Goal: Transaction & Acquisition: Purchase product/service

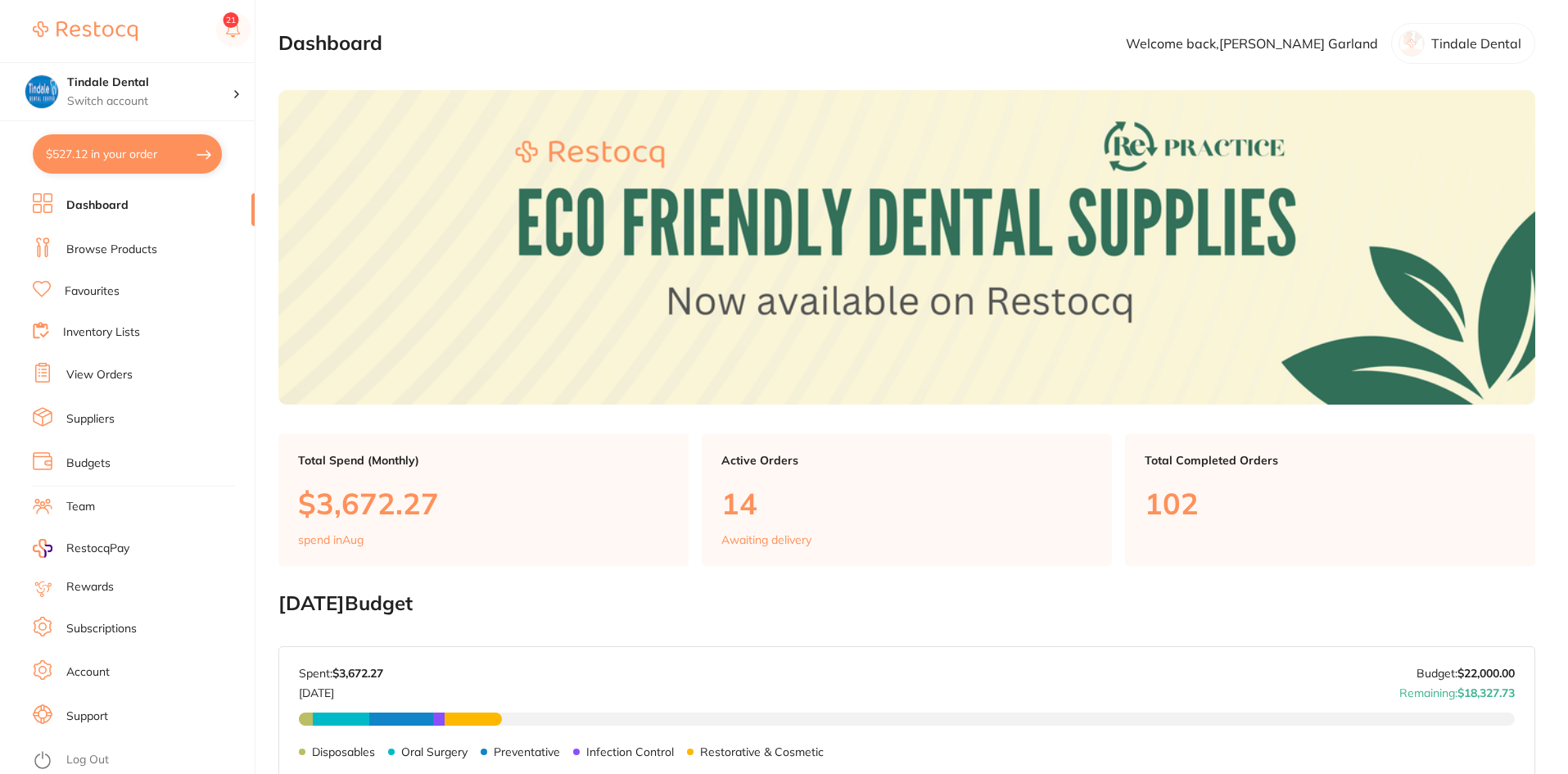
click at [136, 155] on button "$527.12 in your order" at bounding box center [127, 154] width 189 height 39
checkbox input "true"
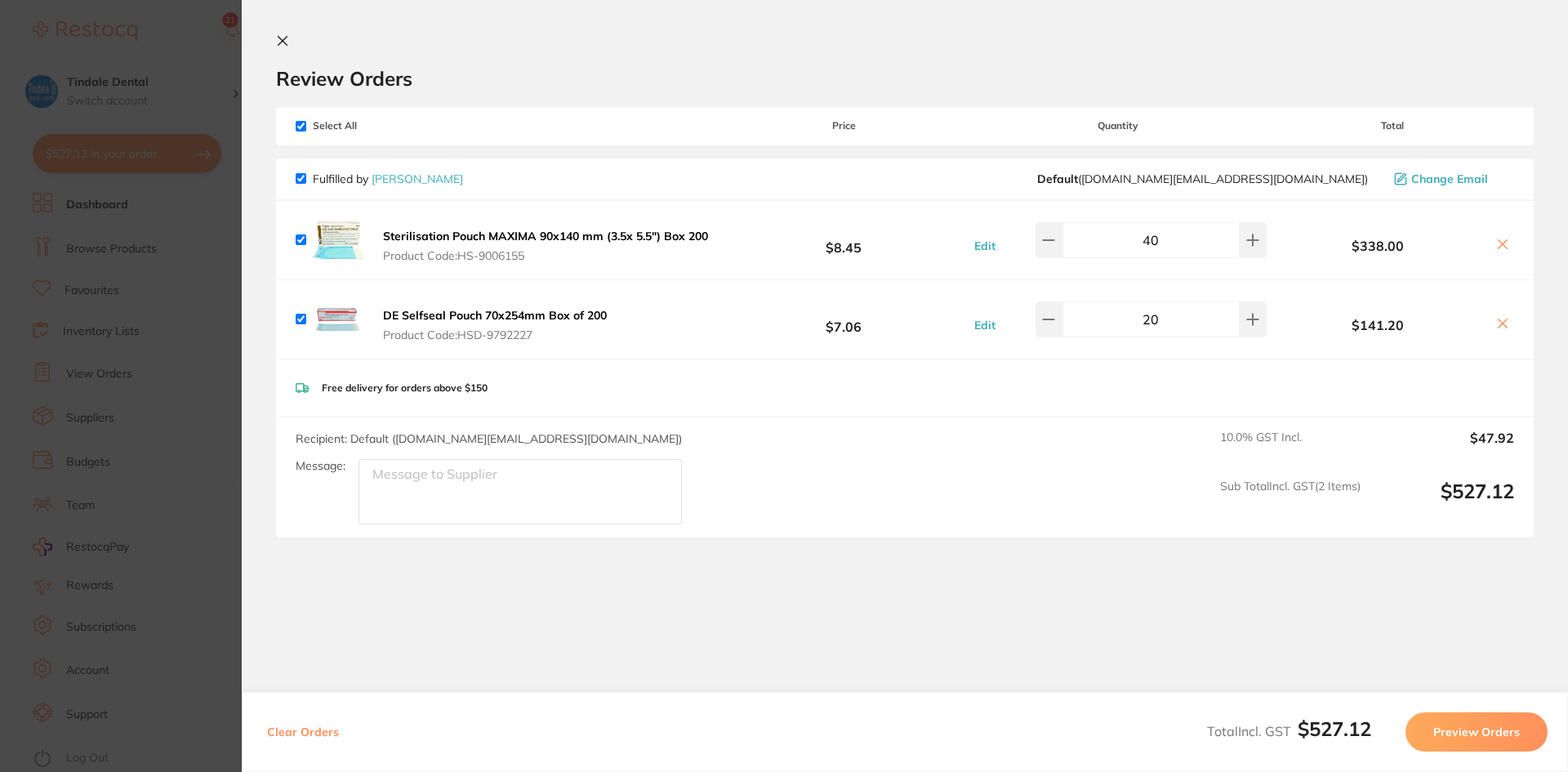
click at [1502, 247] on icon at bounding box center [1503, 244] width 13 height 13
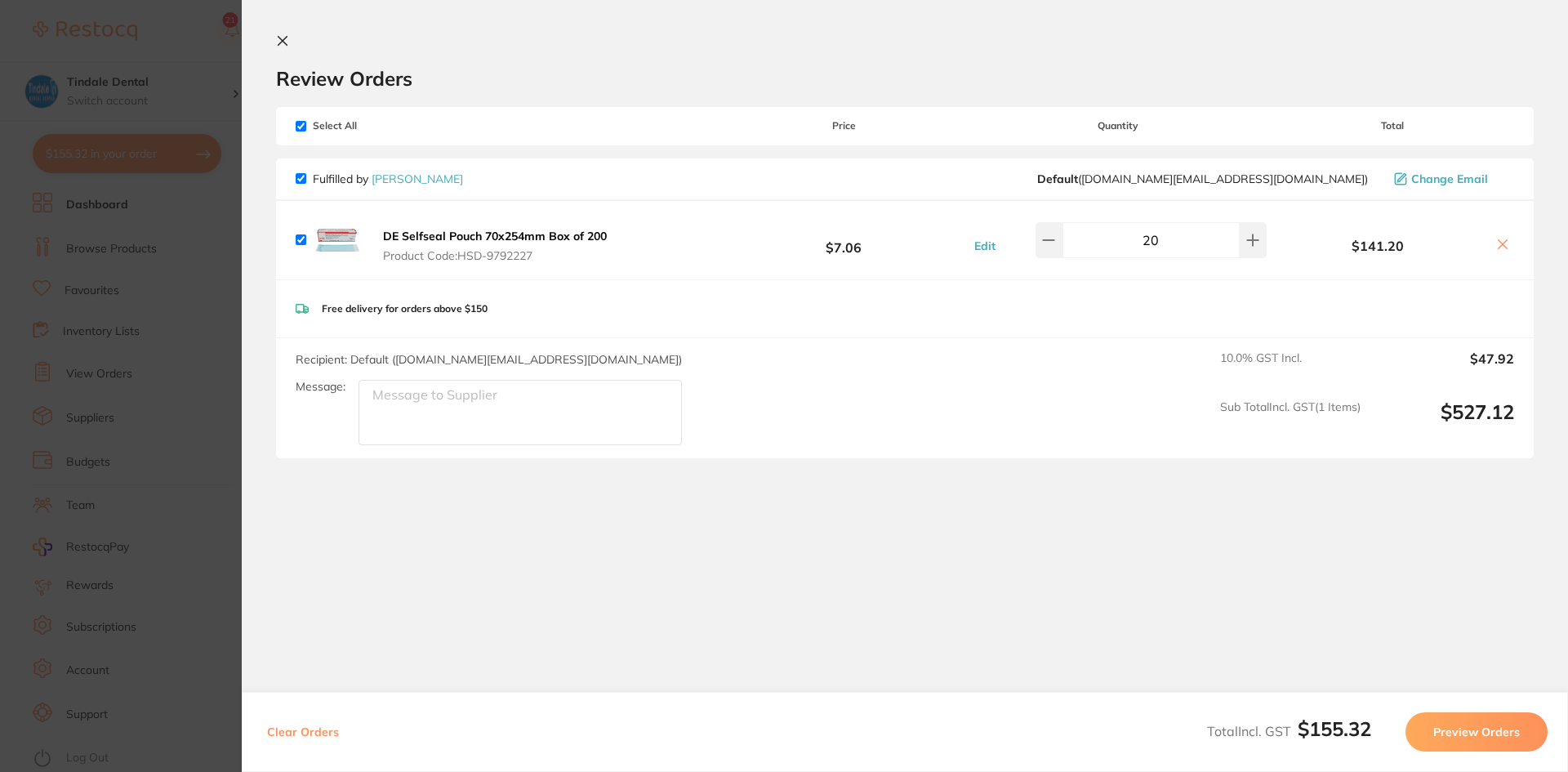
click at [1502, 247] on icon at bounding box center [1503, 244] width 9 height 9
checkbox input "false"
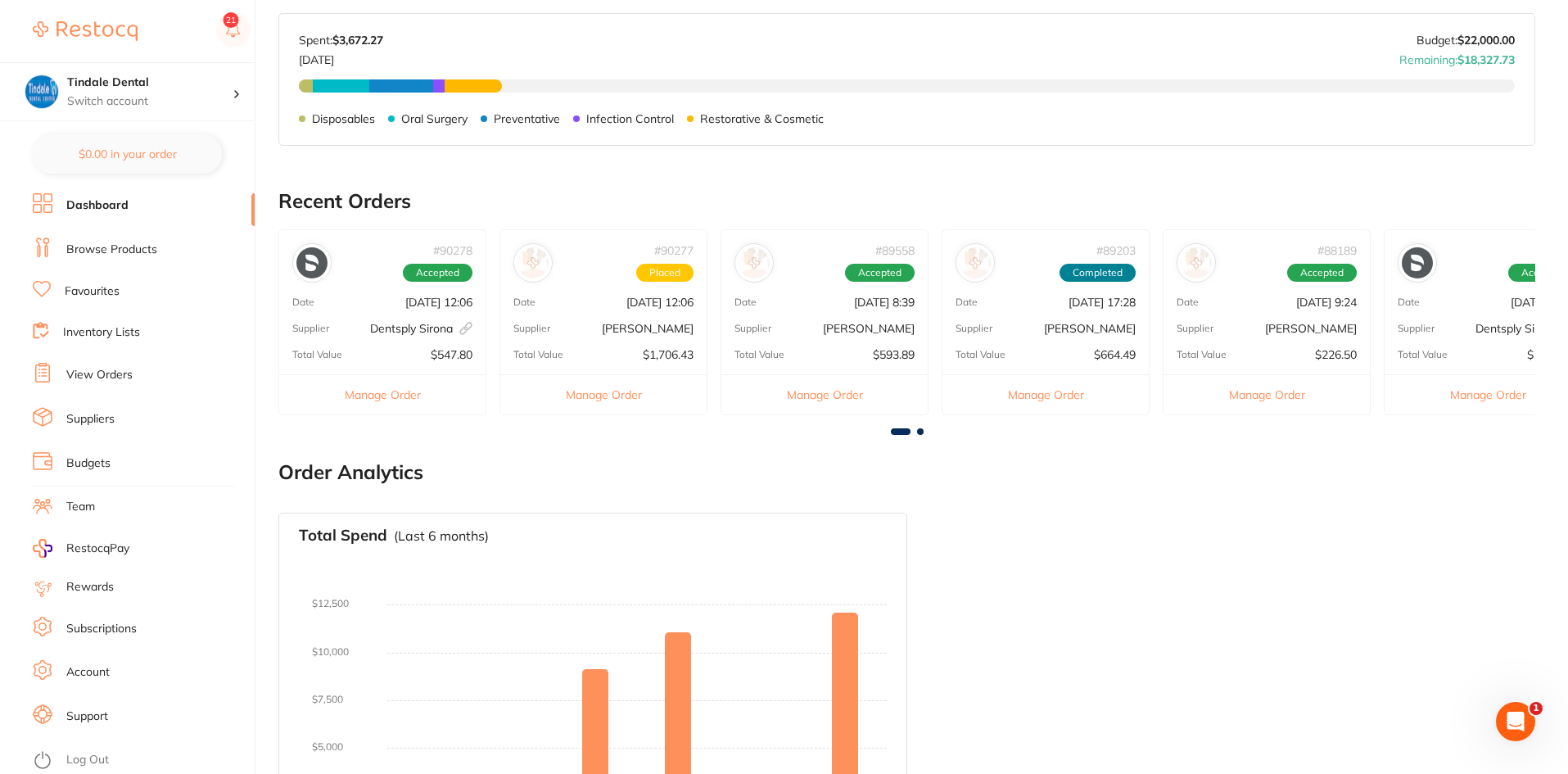
scroll to position [756, 0]
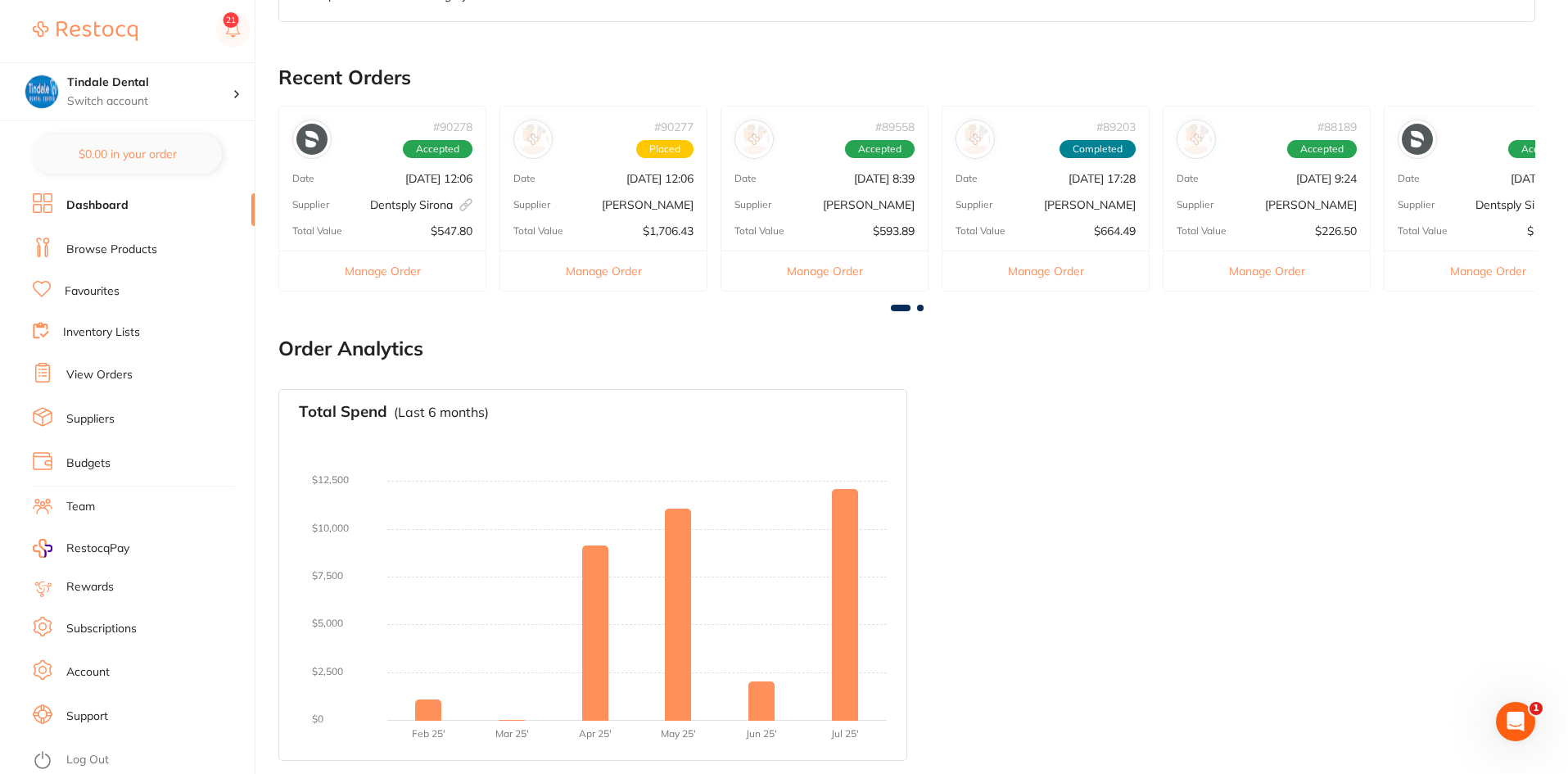
click at [105, 332] on link "Inventory Lists" at bounding box center [101, 333] width 77 height 17
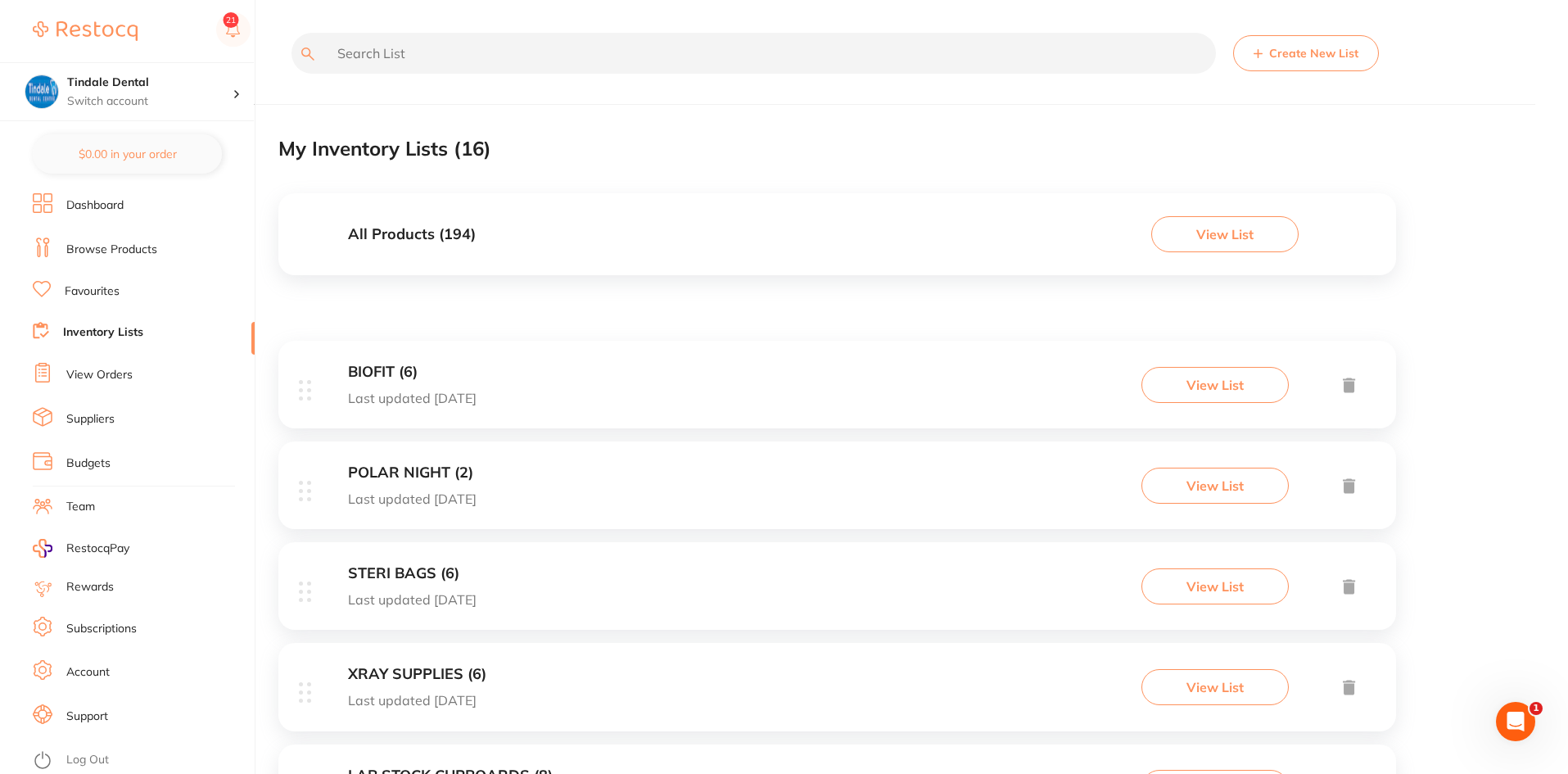
click at [391, 237] on h3 "All Products ( 194 )" at bounding box center [412, 234] width 128 height 18
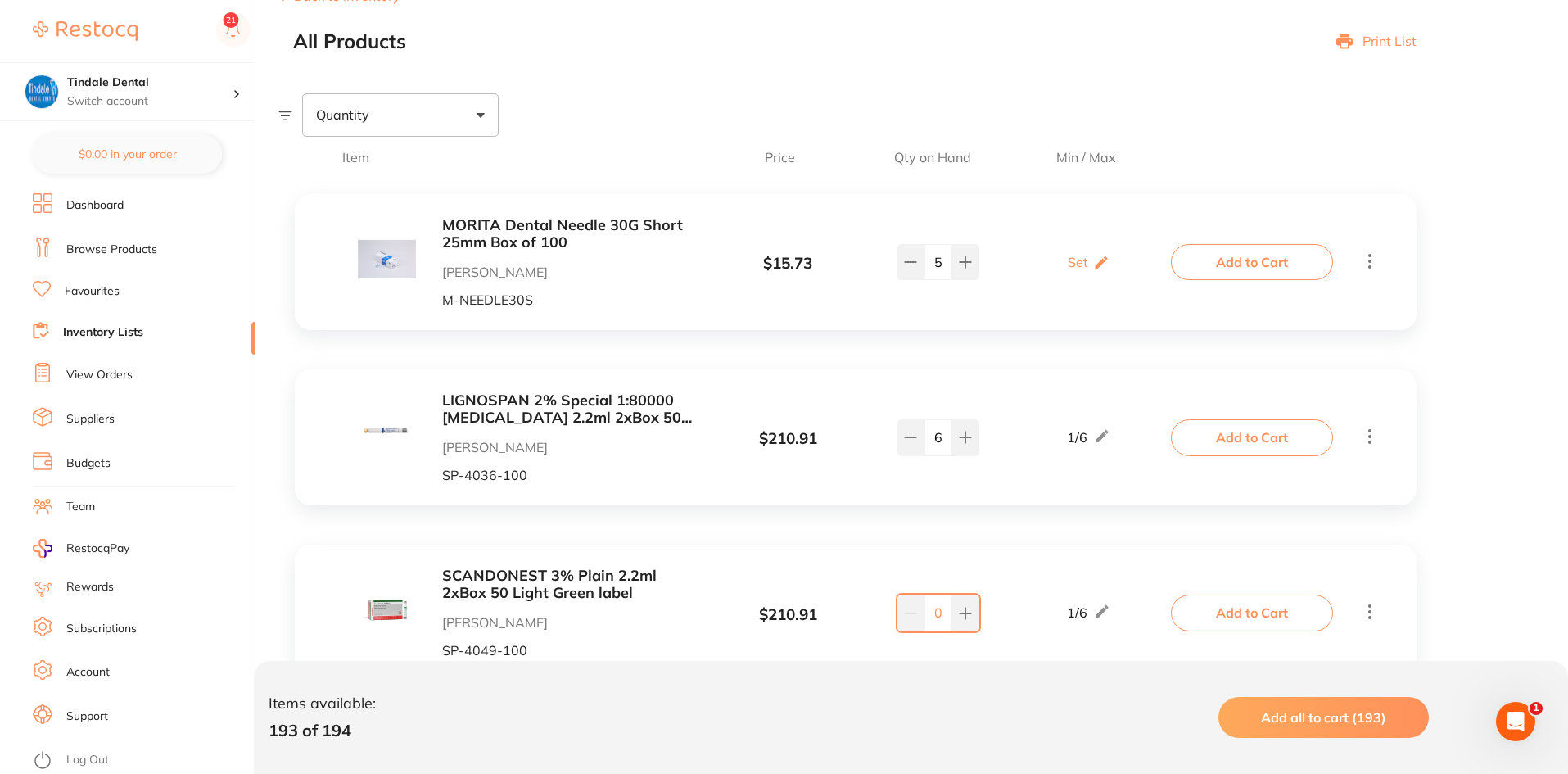
scroll to position [327, 0]
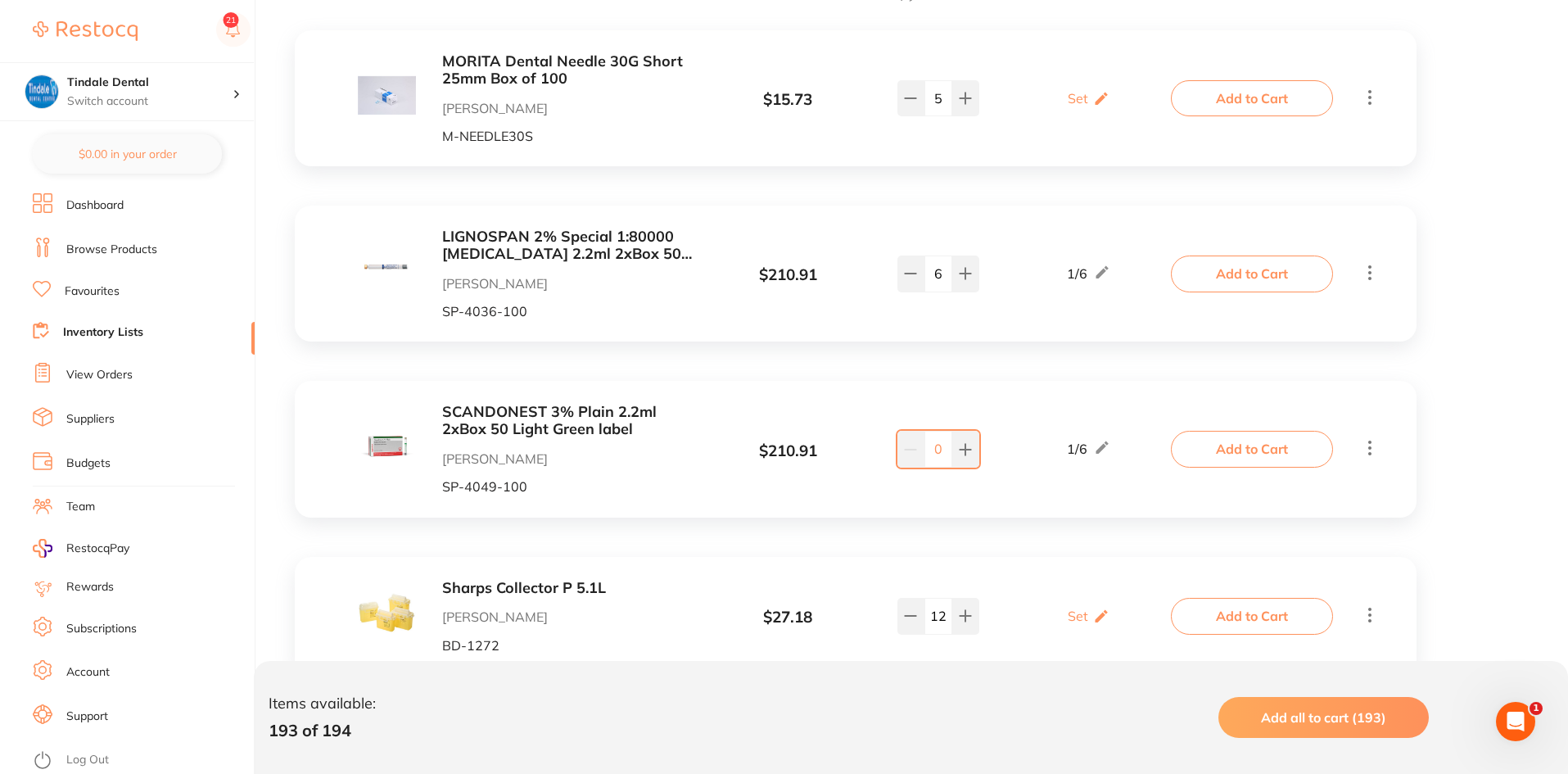
click at [122, 328] on link "Inventory Lists" at bounding box center [103, 333] width 80 height 17
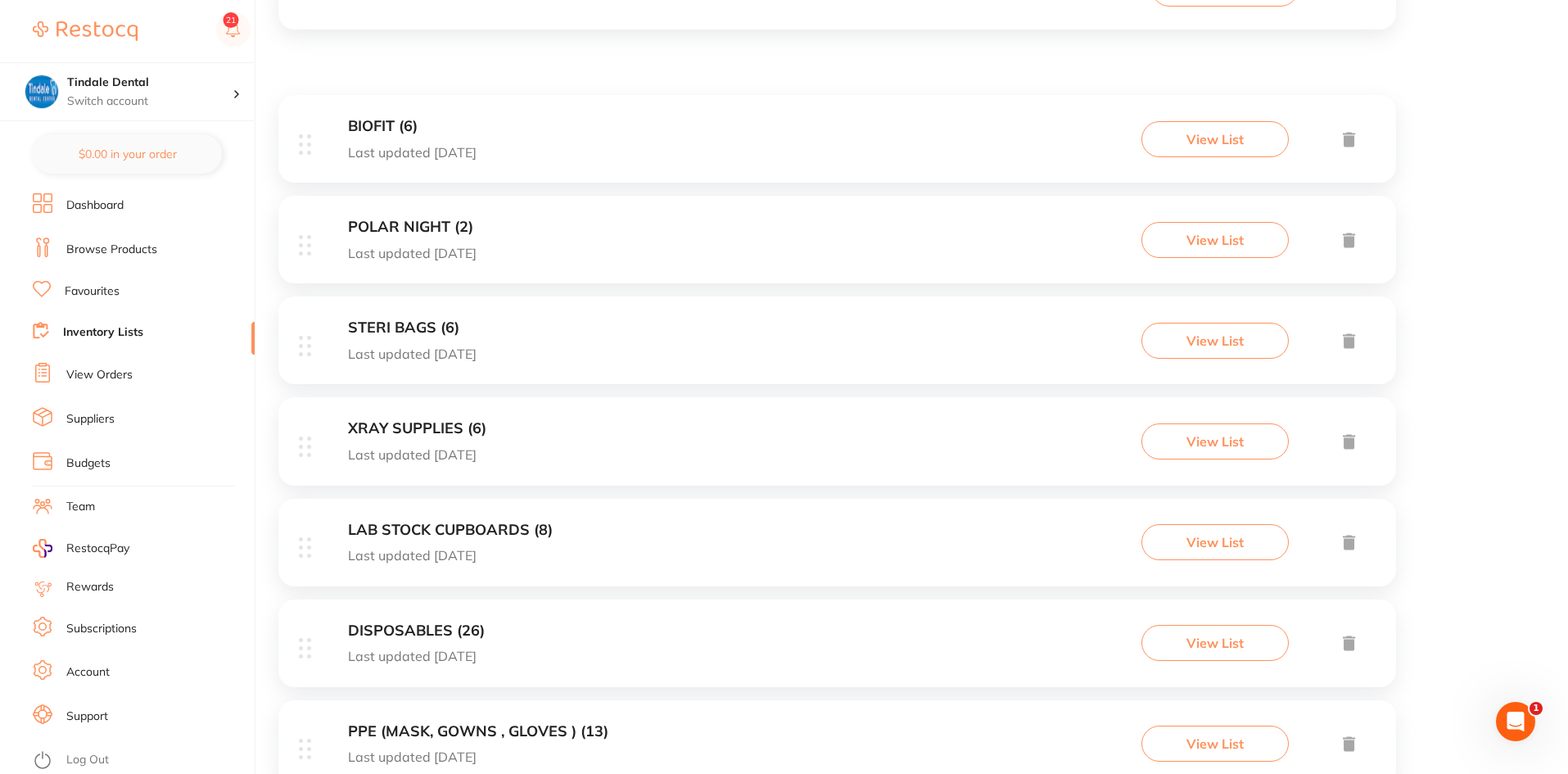
scroll to position [410, 0]
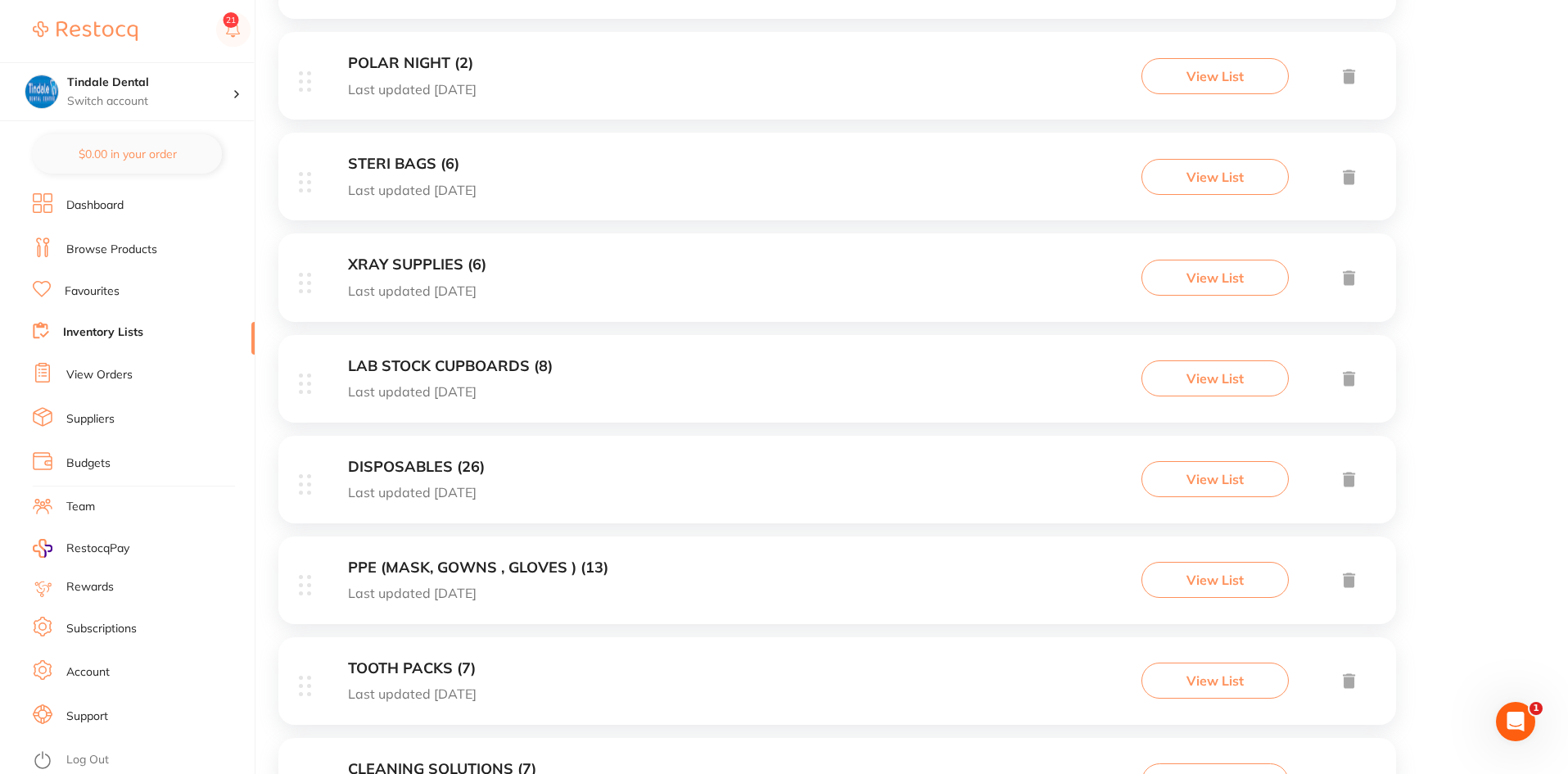
click at [406, 466] on h3 "DISPOSABLES (26)" at bounding box center [416, 467] width 137 height 18
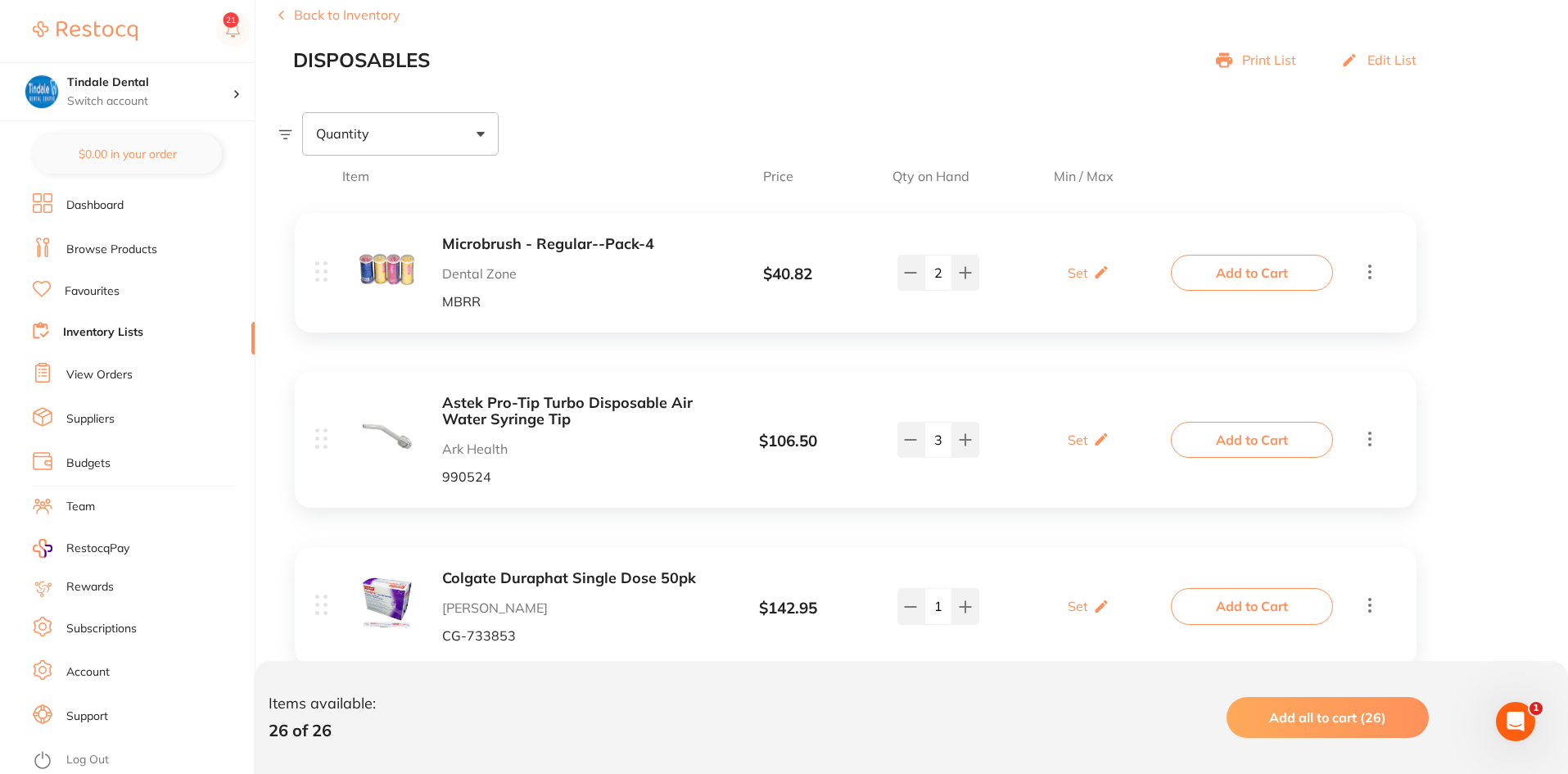
scroll to position [246, 0]
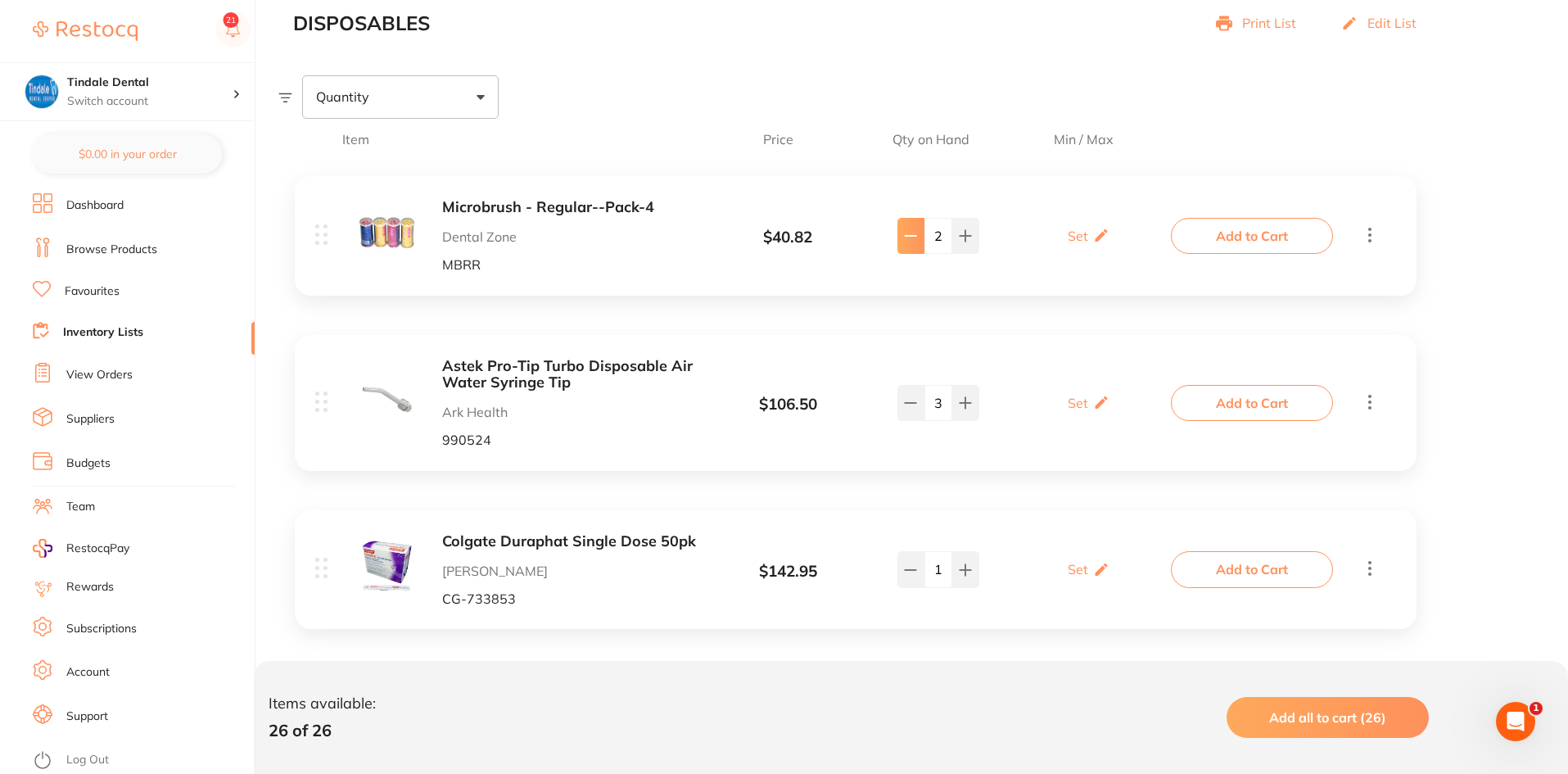
click at [918, 249] on button at bounding box center [910, 235] width 27 height 36
type input "1"
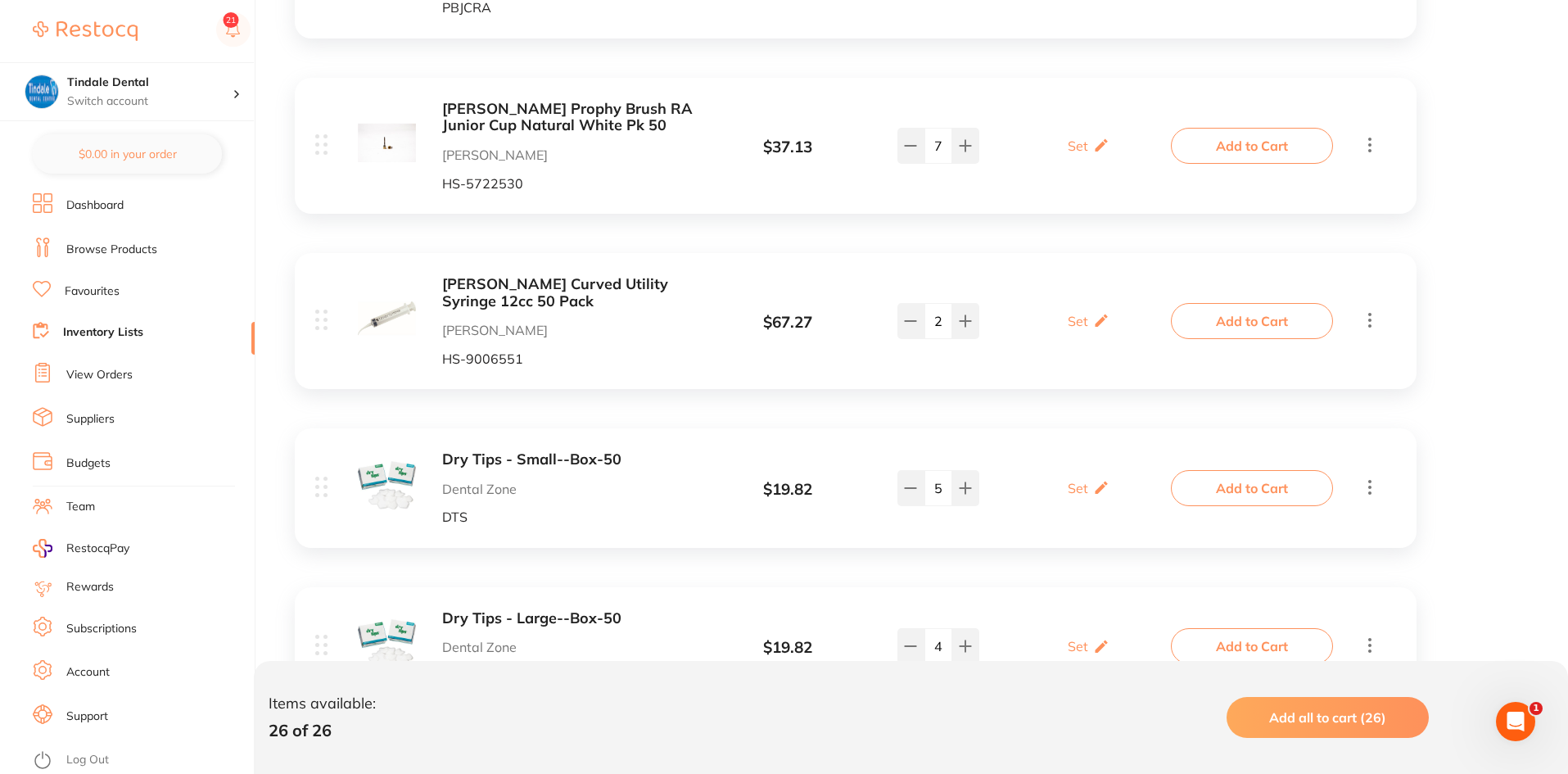
scroll to position [1392, 0]
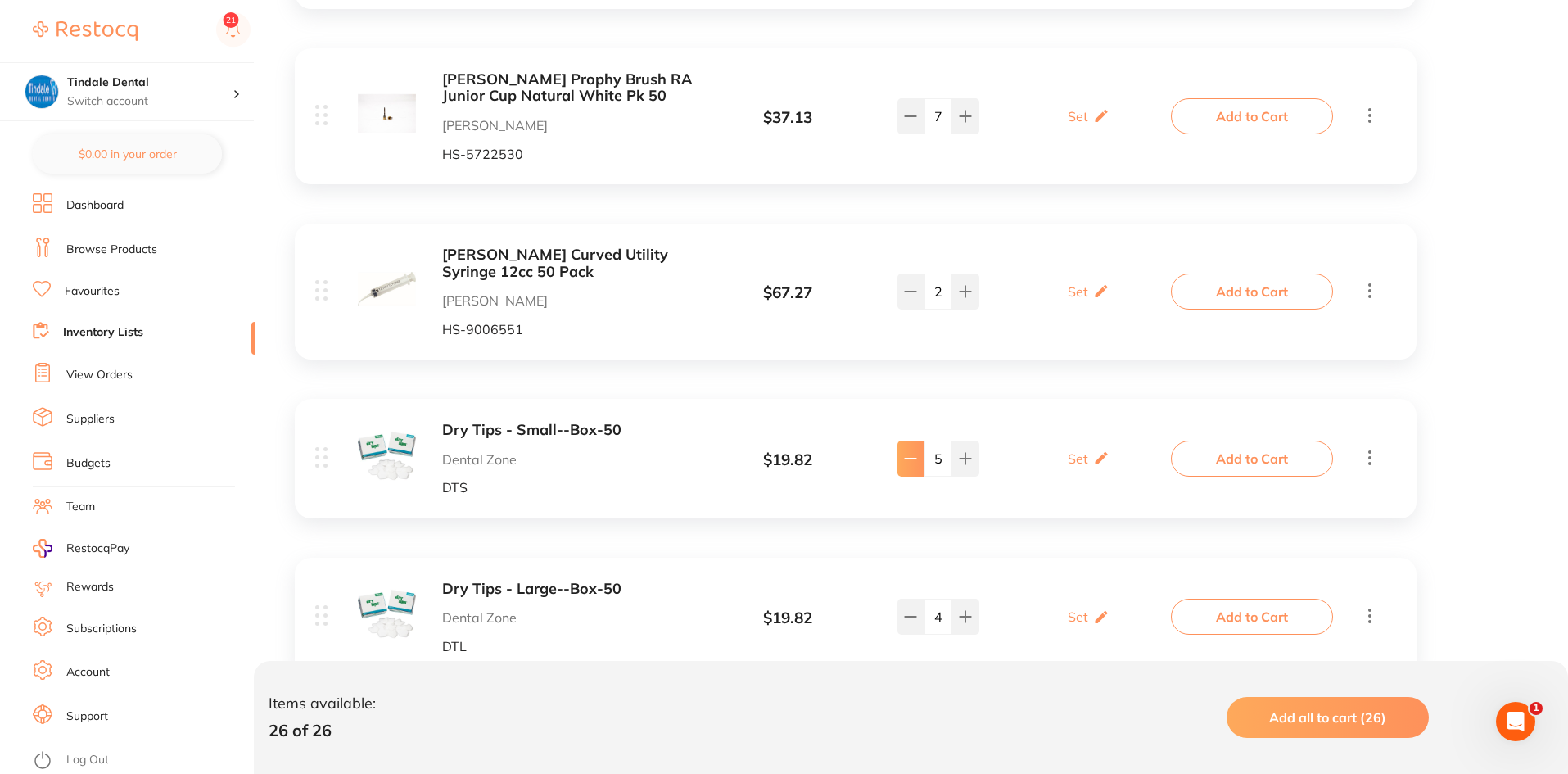
type input "4"
click at [75, 328] on link "Inventory Lists" at bounding box center [103, 333] width 80 height 17
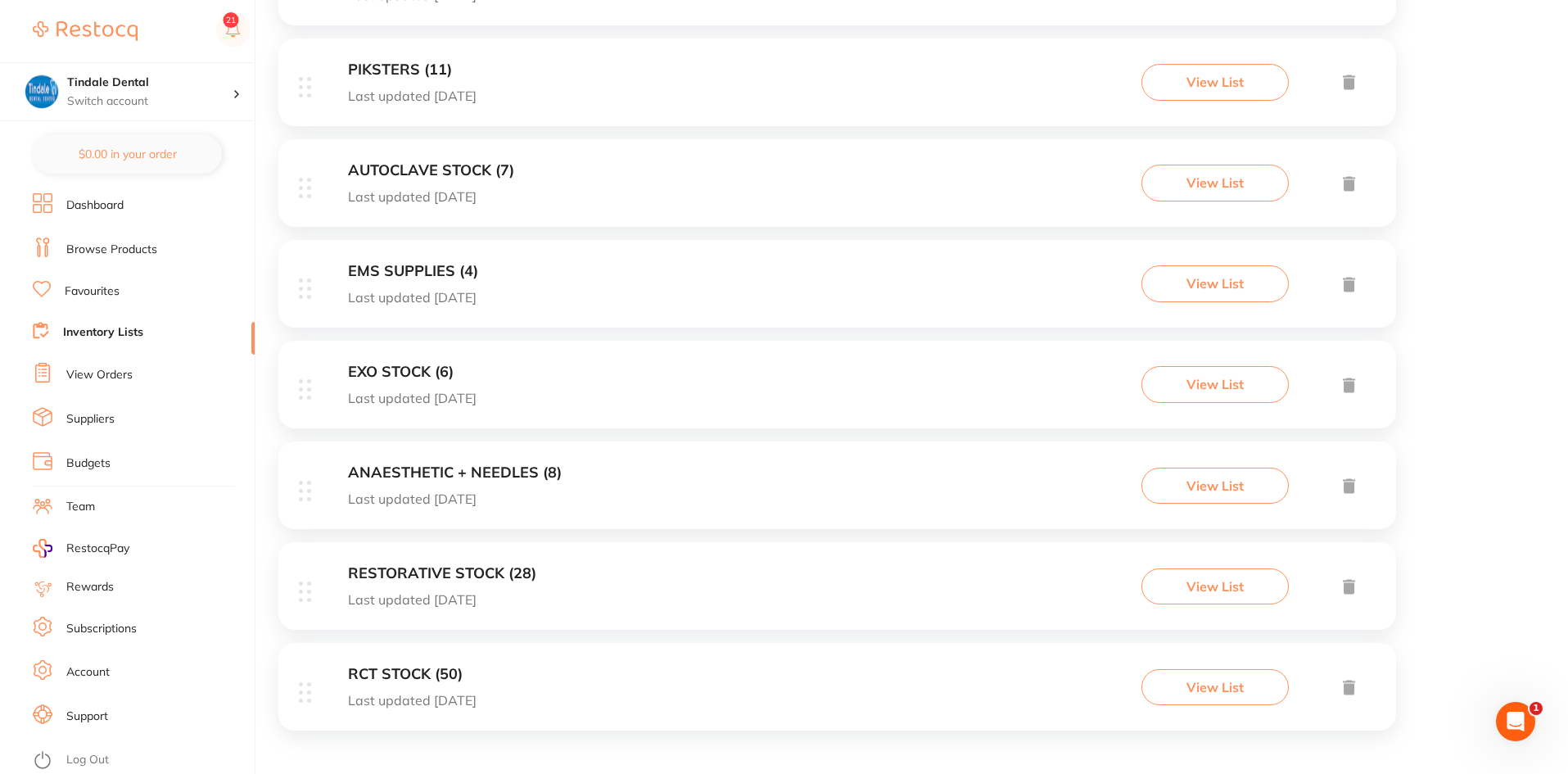
scroll to position [1211, 0]
click at [461, 567] on h3 "RESTORATIVE STOCK (28)" at bounding box center [442, 571] width 189 height 18
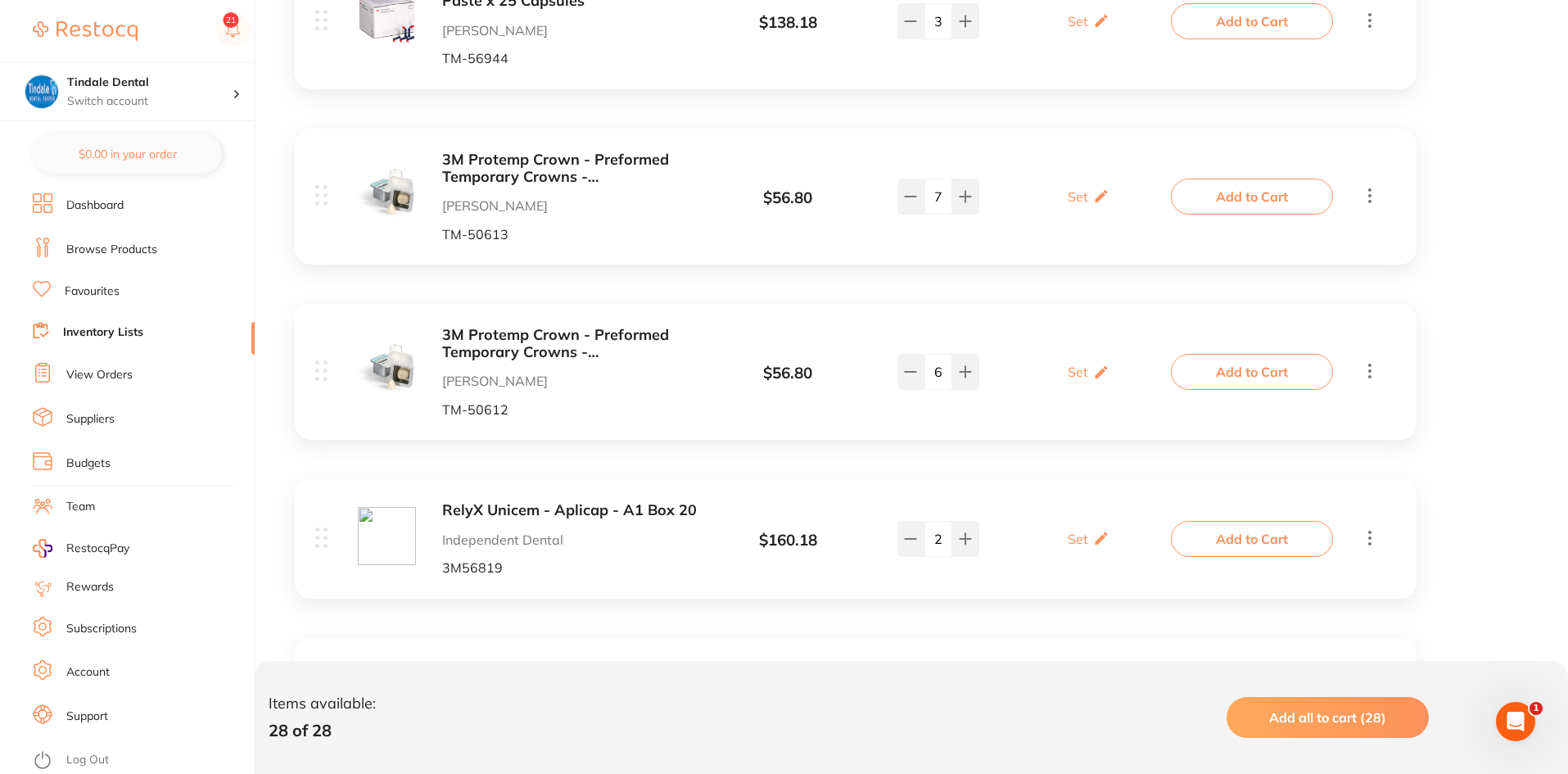
scroll to position [989, 0]
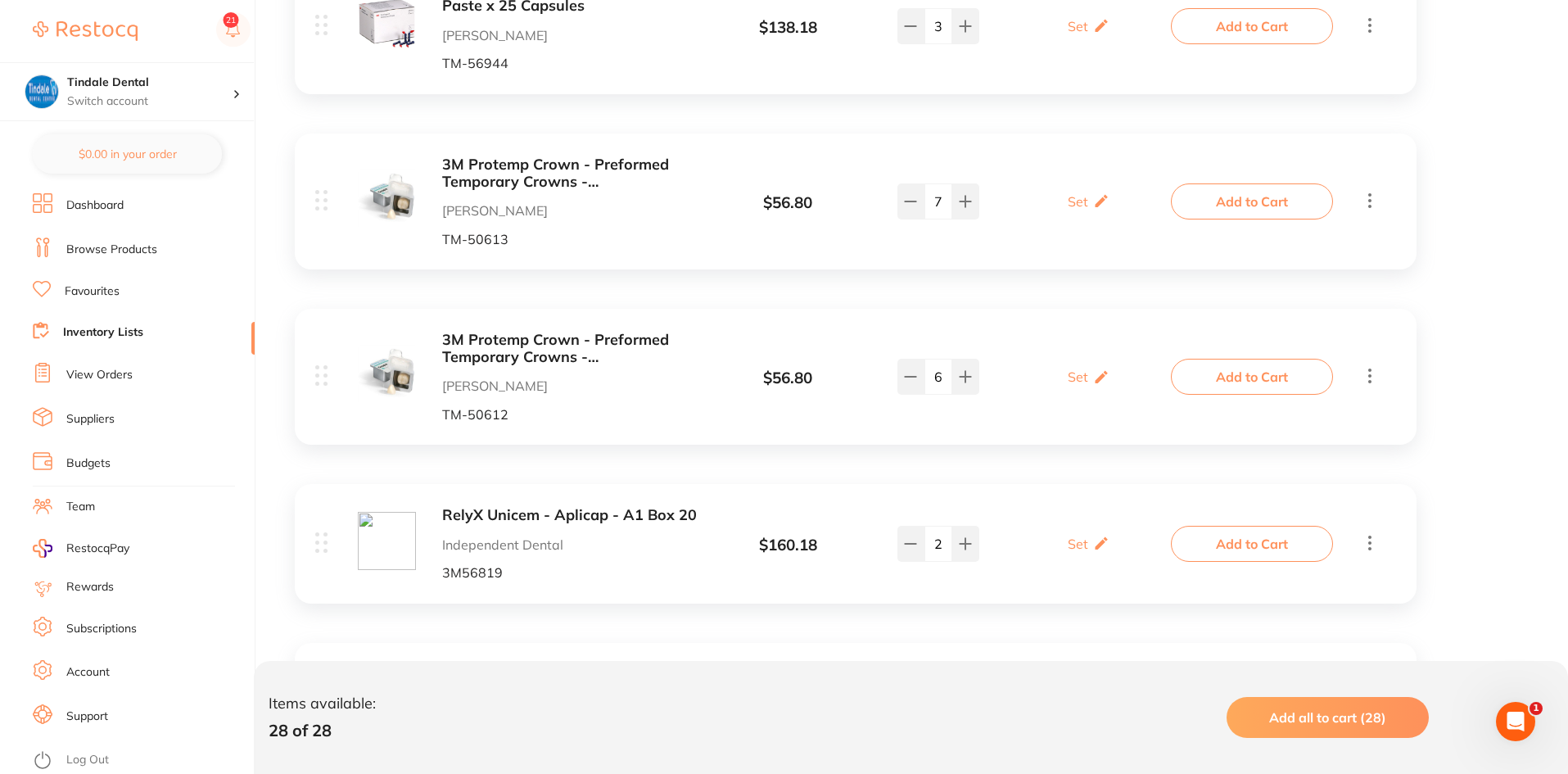
click at [631, 343] on b "3M Protemp Crown - Preformed Temporary Crowns - [MEDICAL_DATA] Lower Large A2, …" at bounding box center [572, 349] width 260 height 33
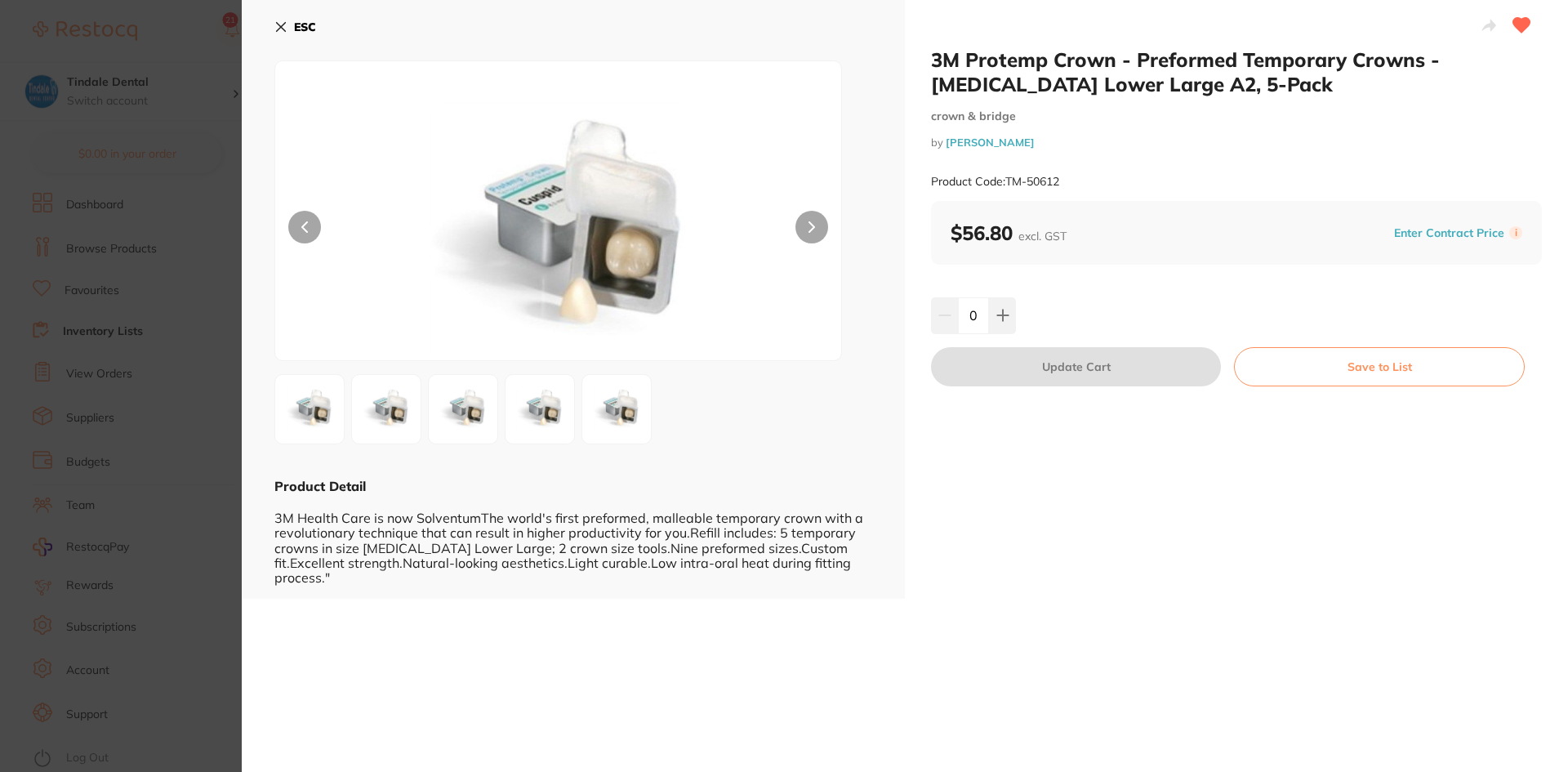
click at [278, 28] on icon at bounding box center [280, 27] width 13 height 13
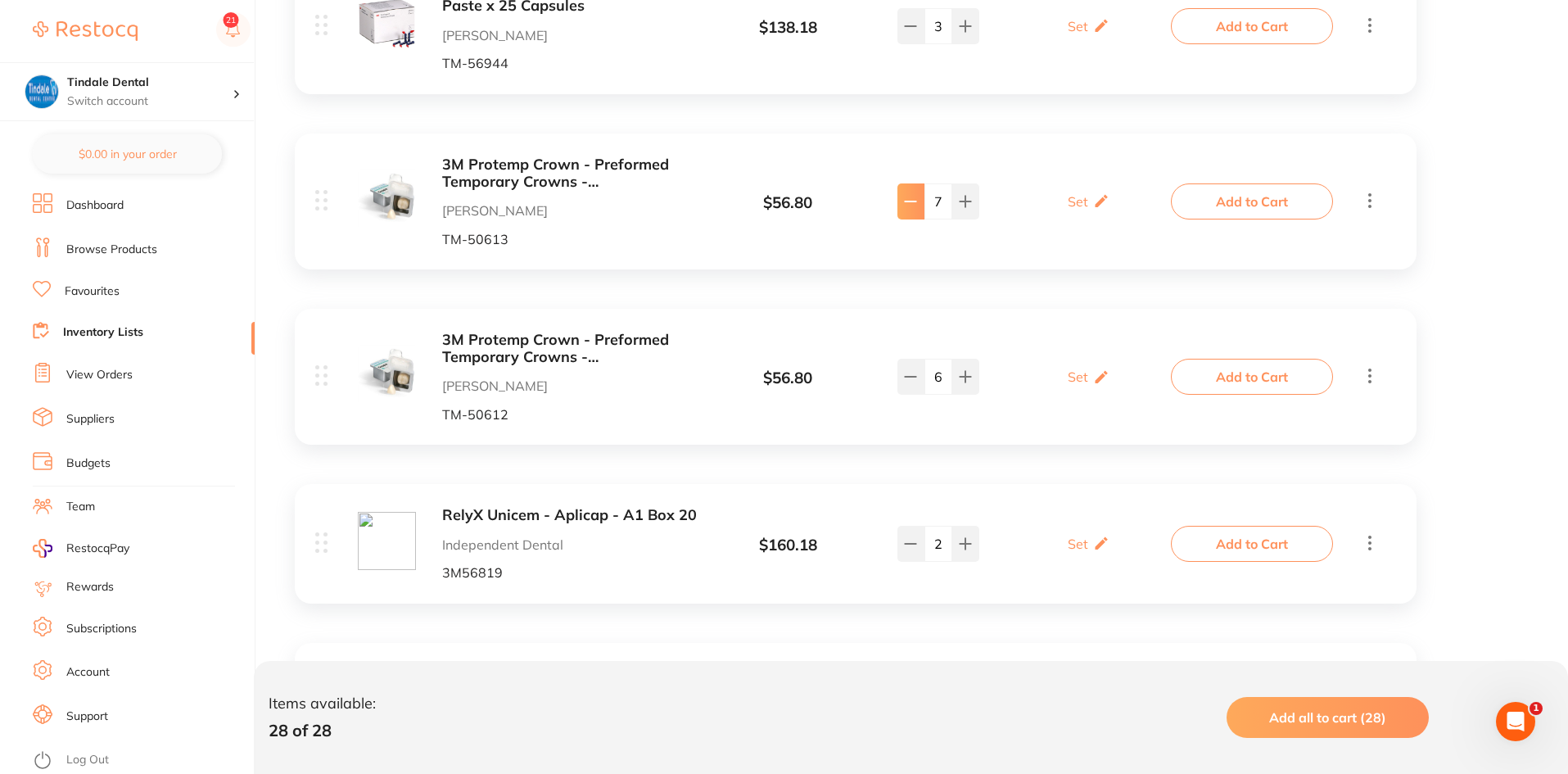
type input "6"
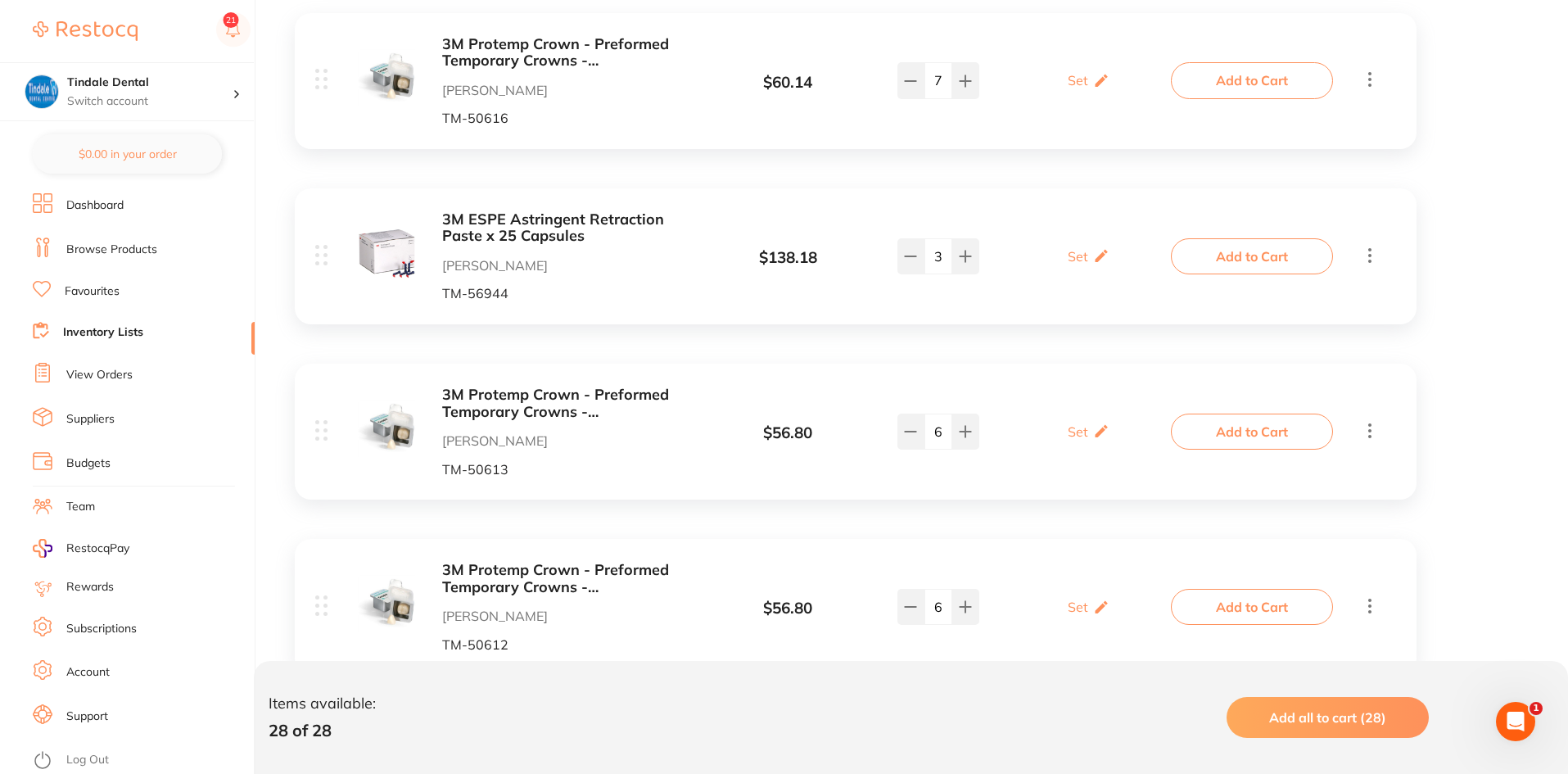
scroll to position [744, 0]
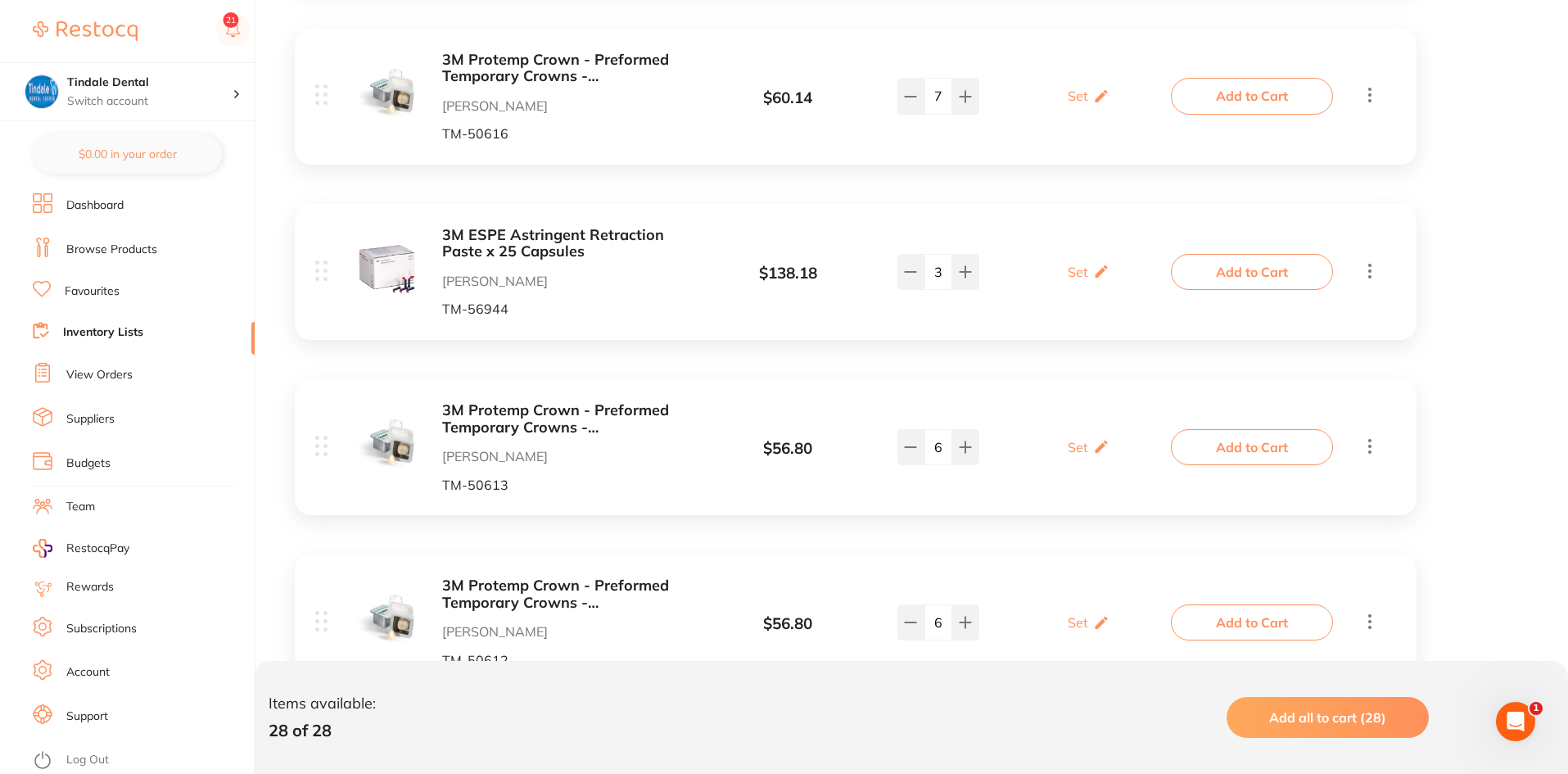
click at [112, 333] on link "Inventory Lists" at bounding box center [103, 333] width 80 height 17
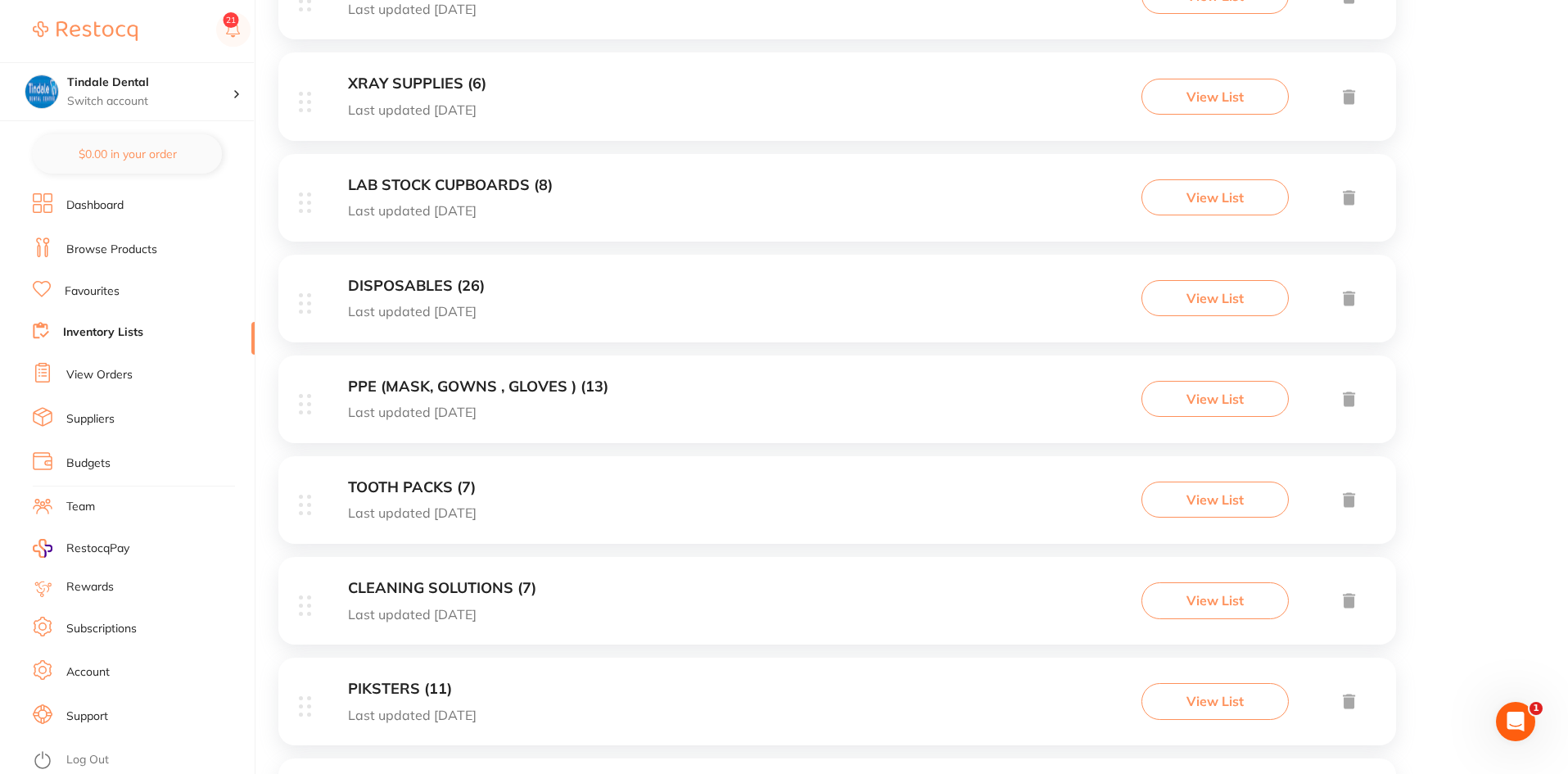
scroll to position [737, 0]
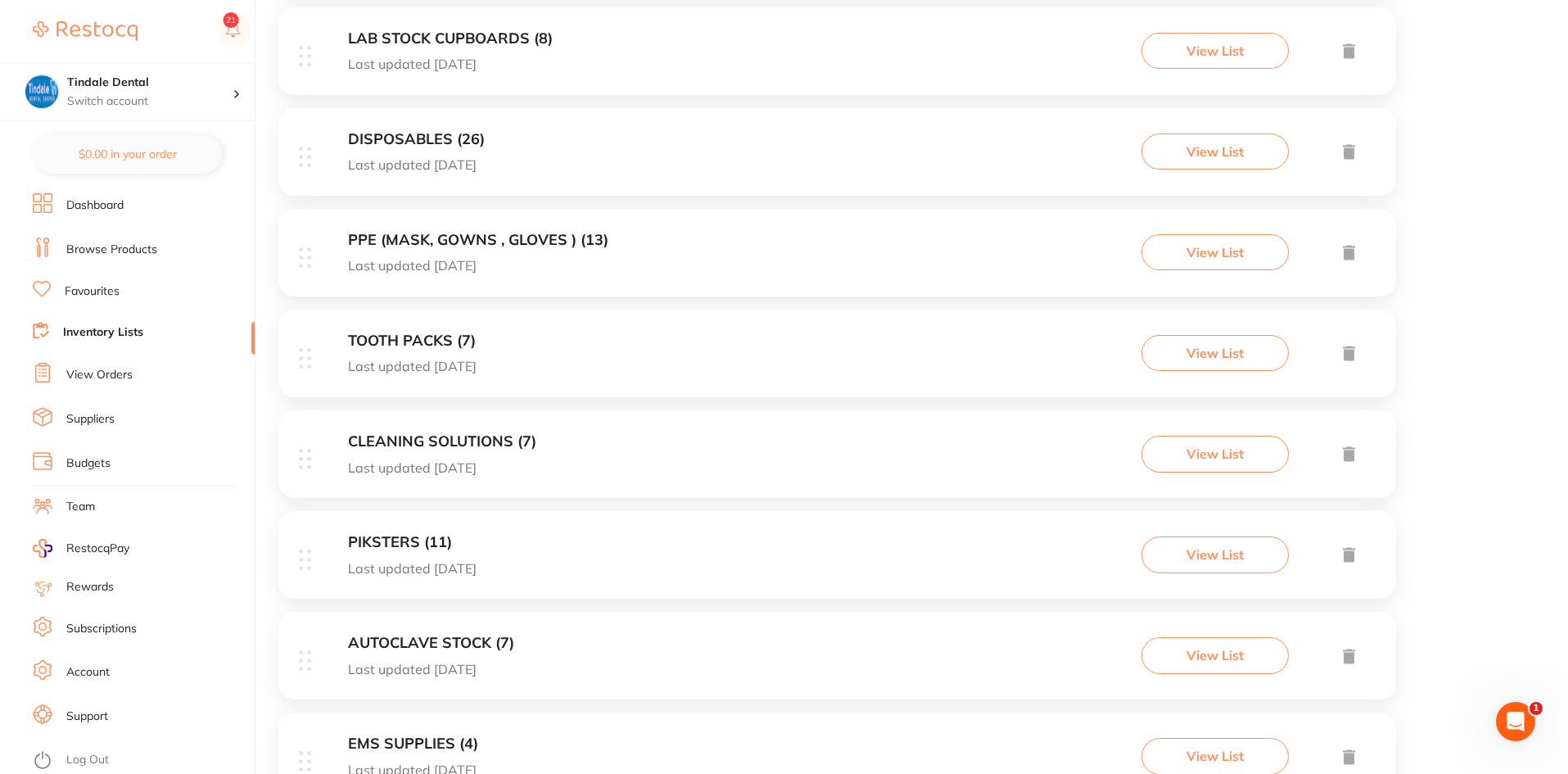
click at [445, 241] on h3 "PPE (MASK, GOWNS , GLOVES ) (13)" at bounding box center [477, 240] width 260 height 18
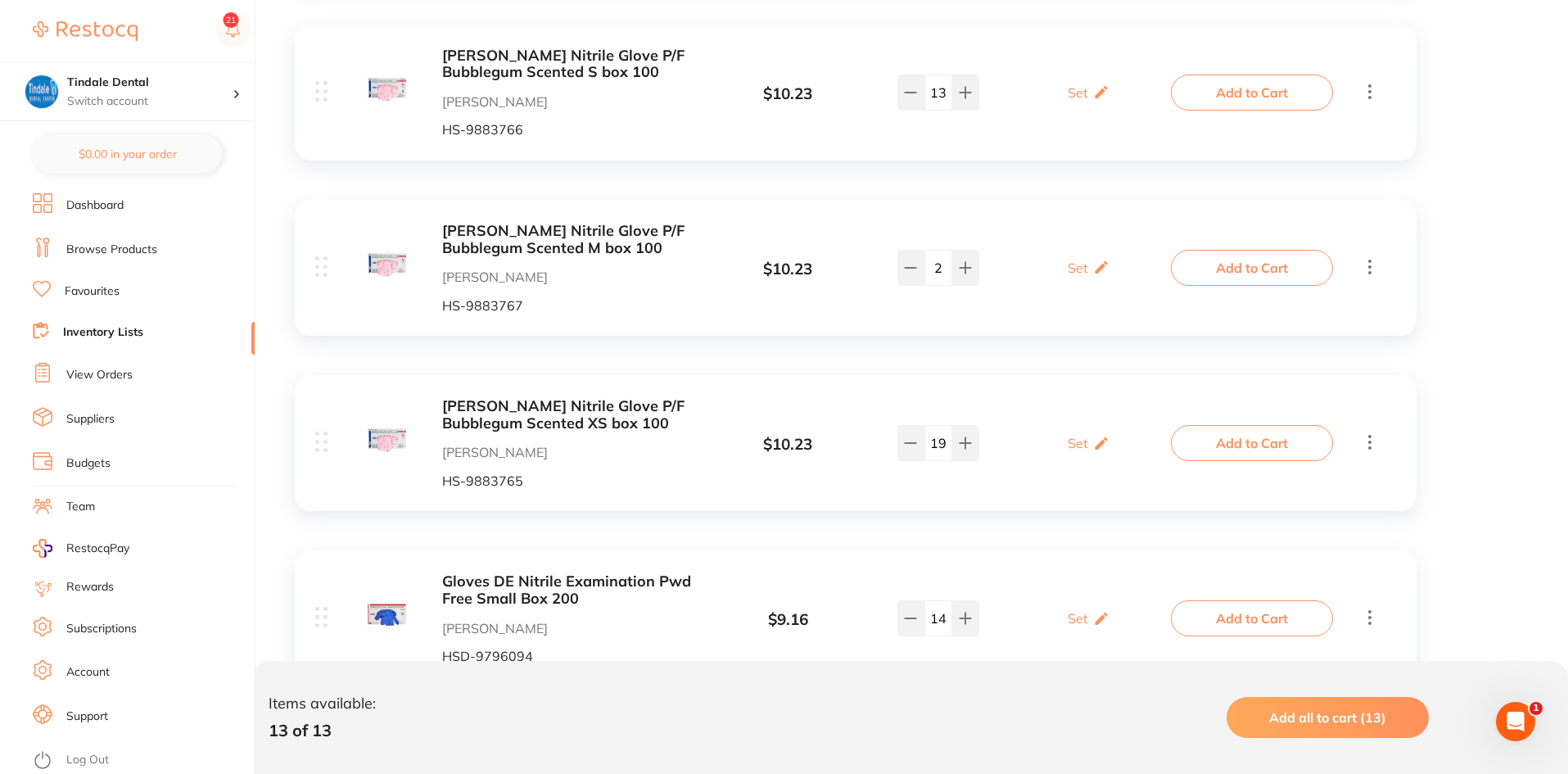
scroll to position [902, 0]
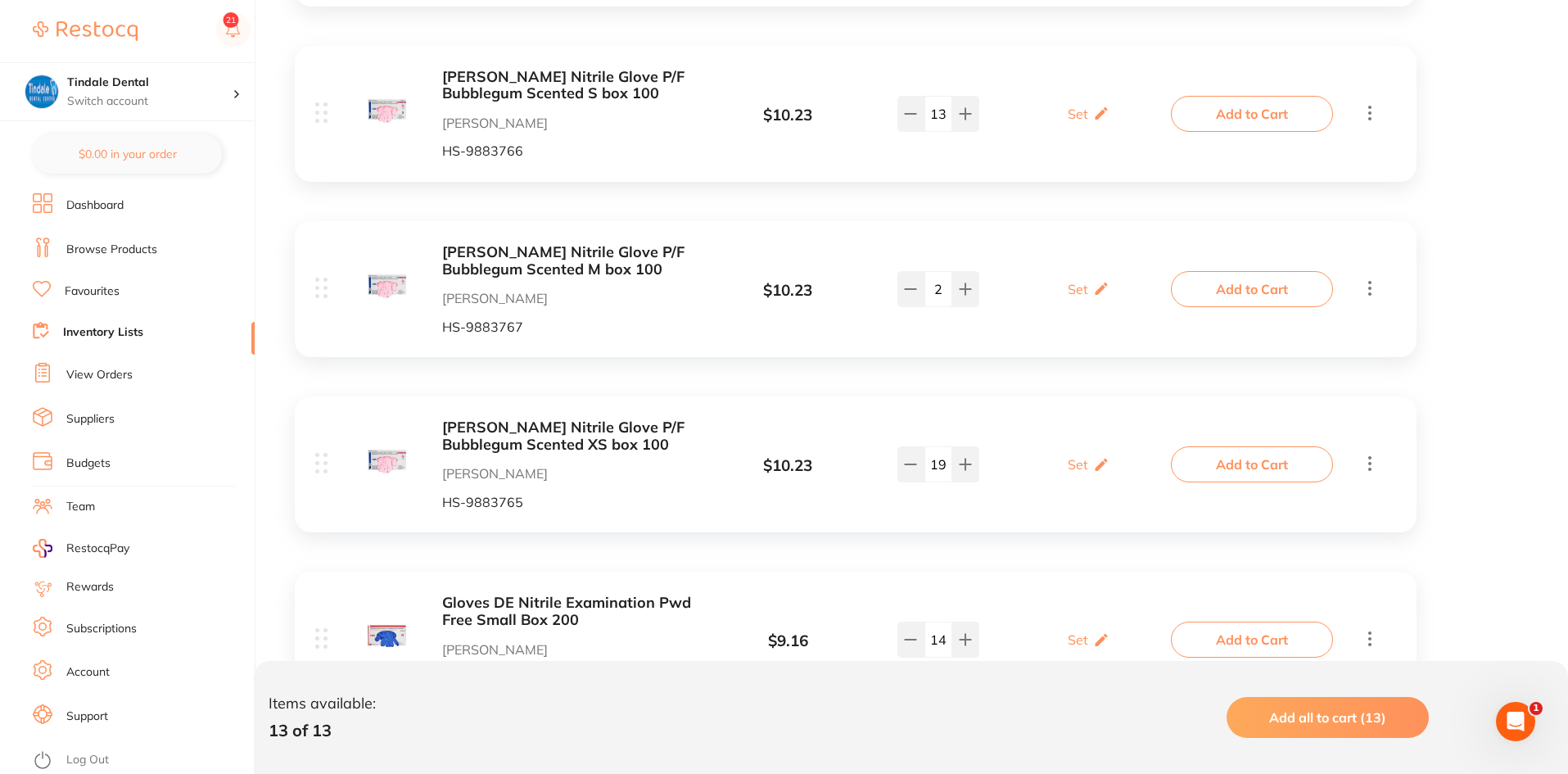
click at [101, 336] on link "Inventory Lists" at bounding box center [103, 333] width 80 height 17
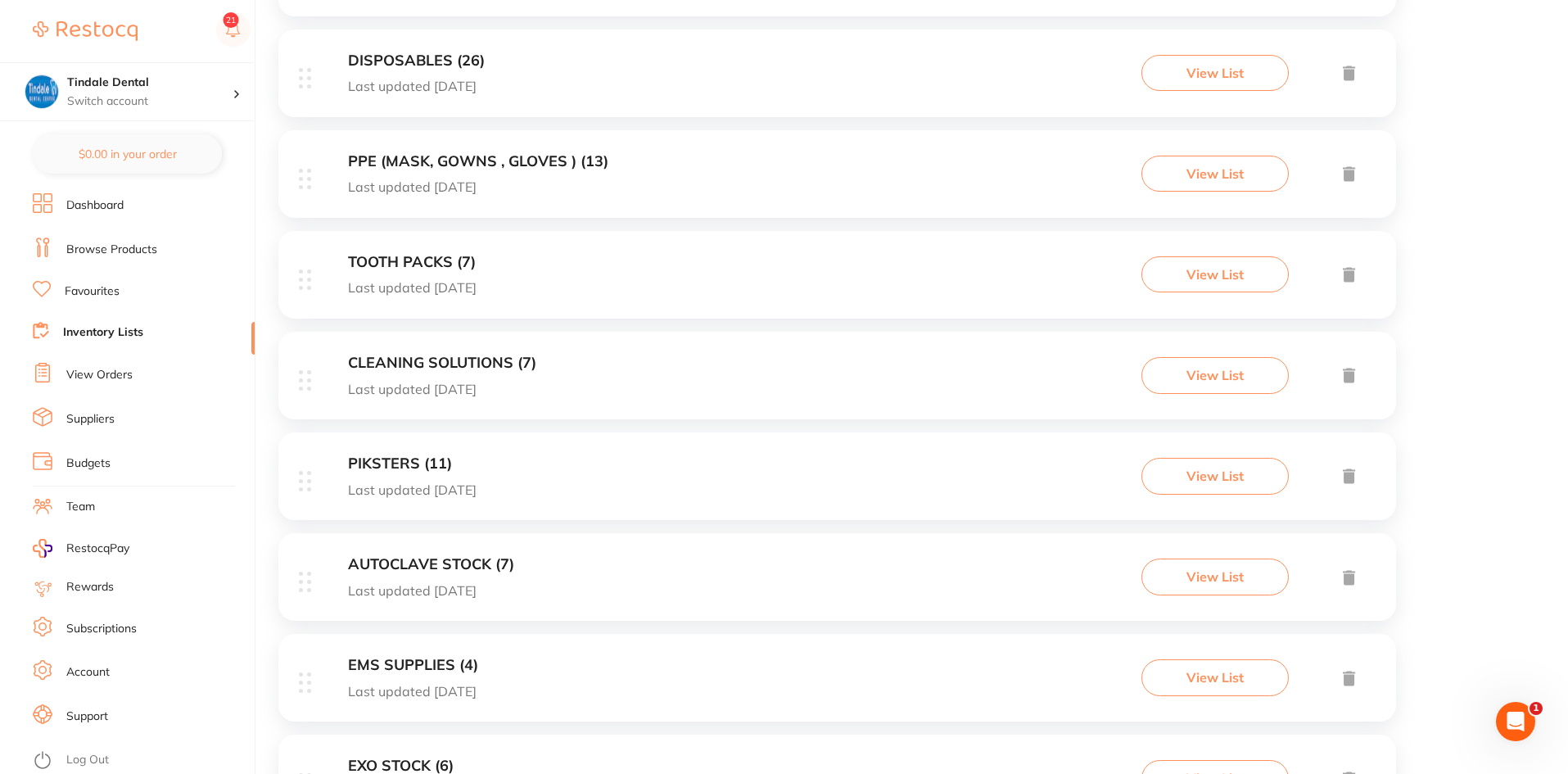
scroll to position [655, 0]
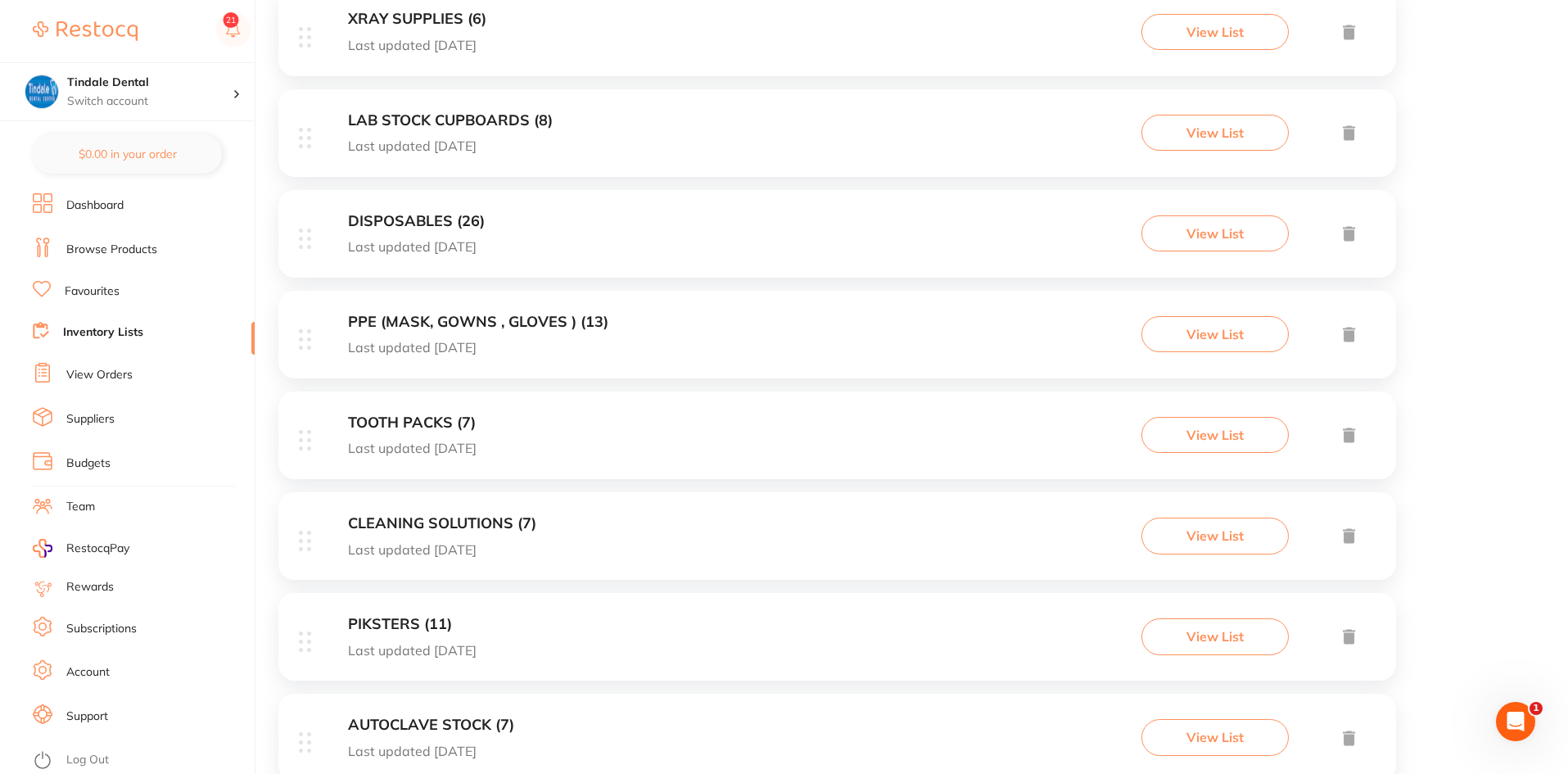
click at [431, 215] on h3 "DISPOSABLES (26)" at bounding box center [416, 221] width 137 height 18
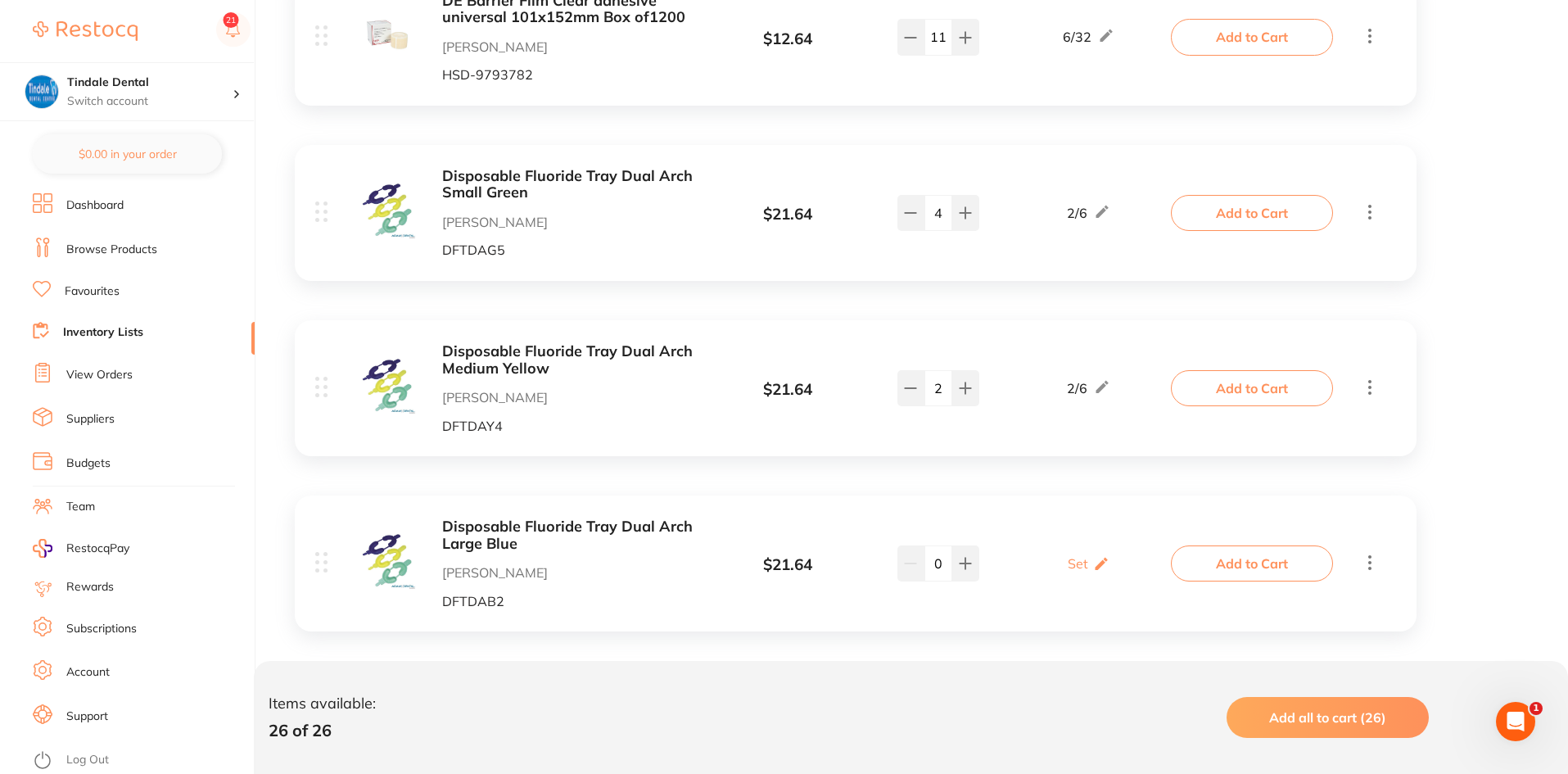
scroll to position [4208, 0]
click at [128, 334] on link "Inventory Lists" at bounding box center [103, 333] width 80 height 17
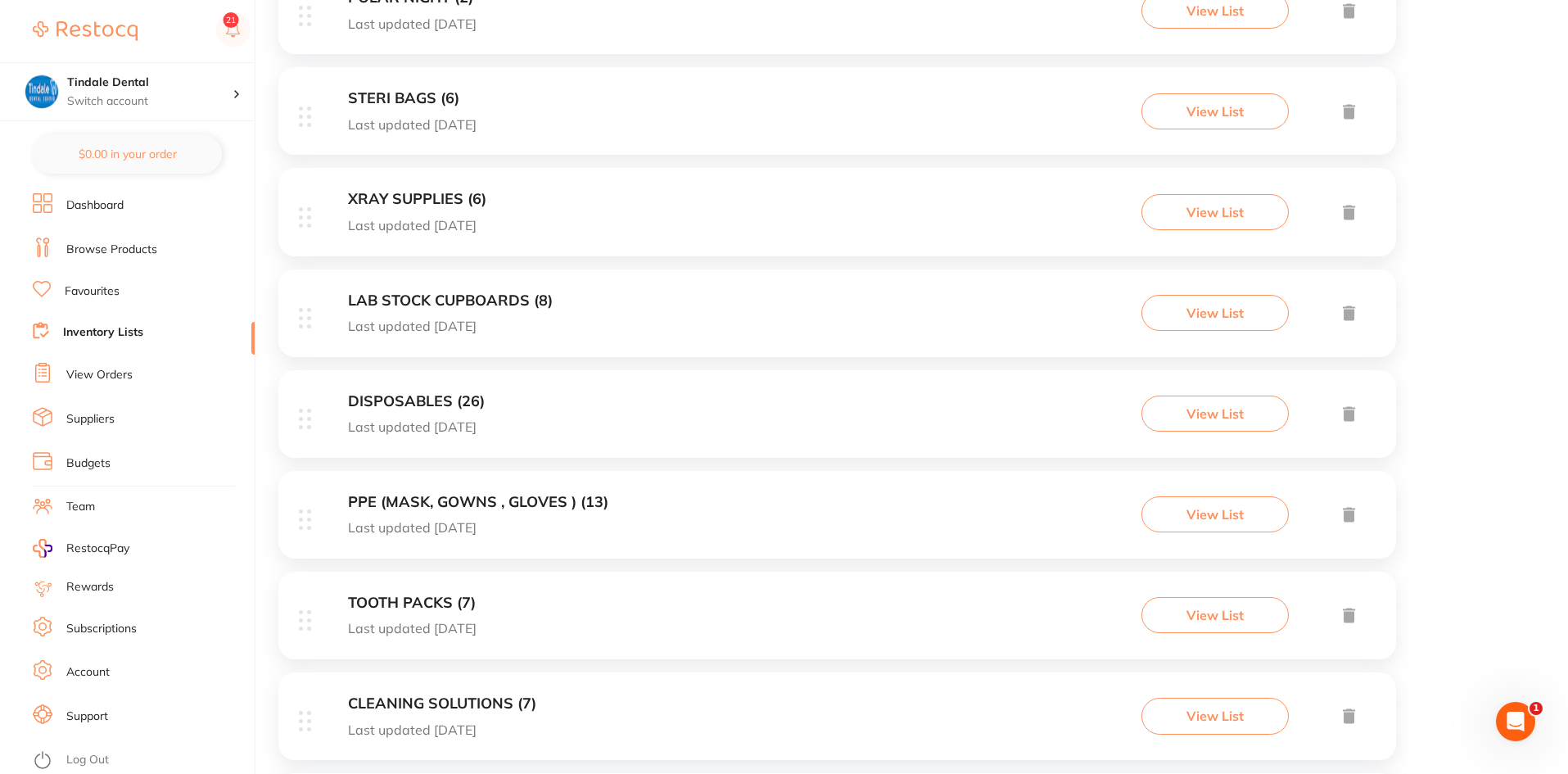
scroll to position [573, 0]
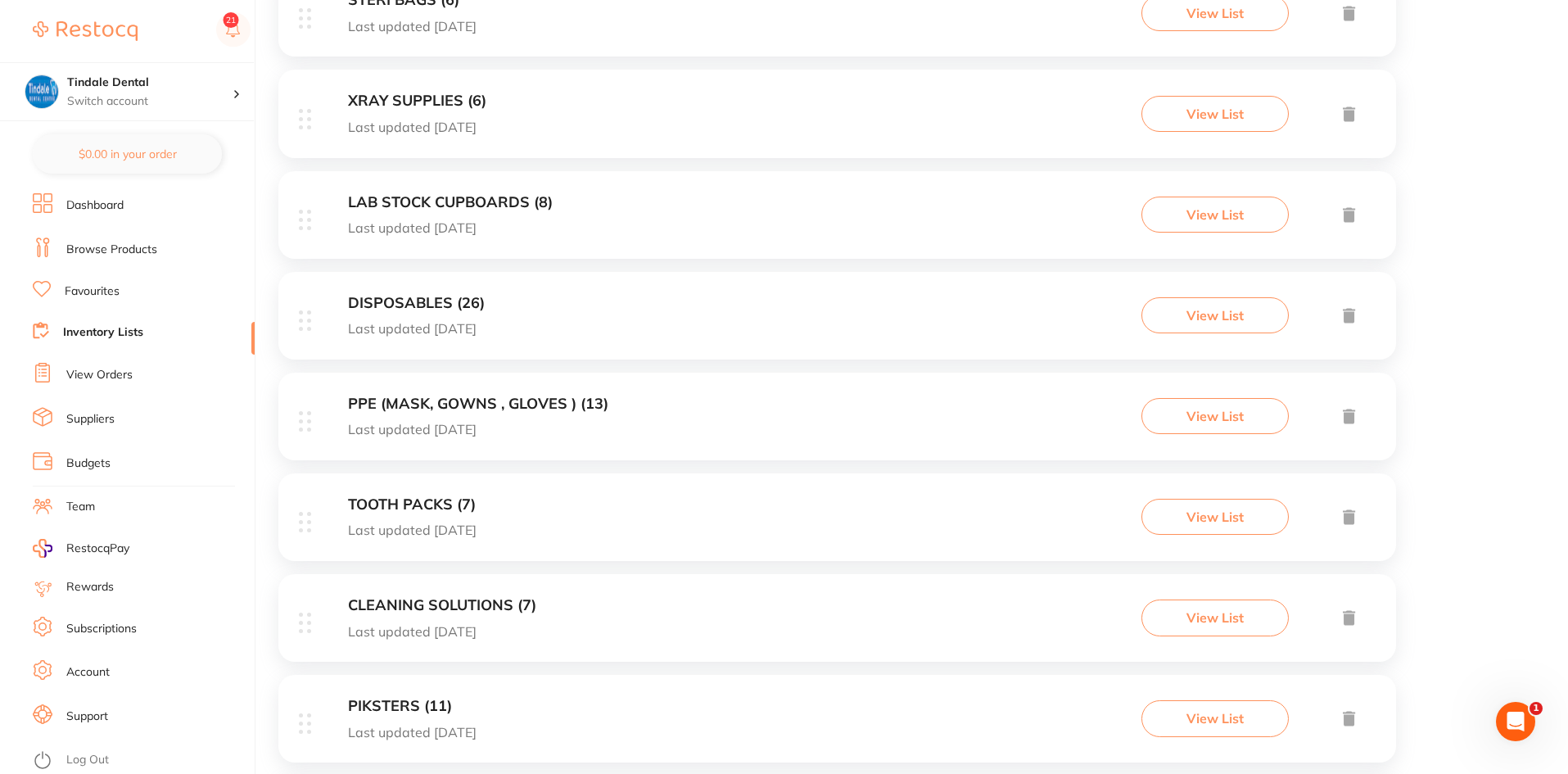
click at [452, 603] on h3 "CLEANING SOLUTIONS (7)" at bounding box center [442, 605] width 189 height 18
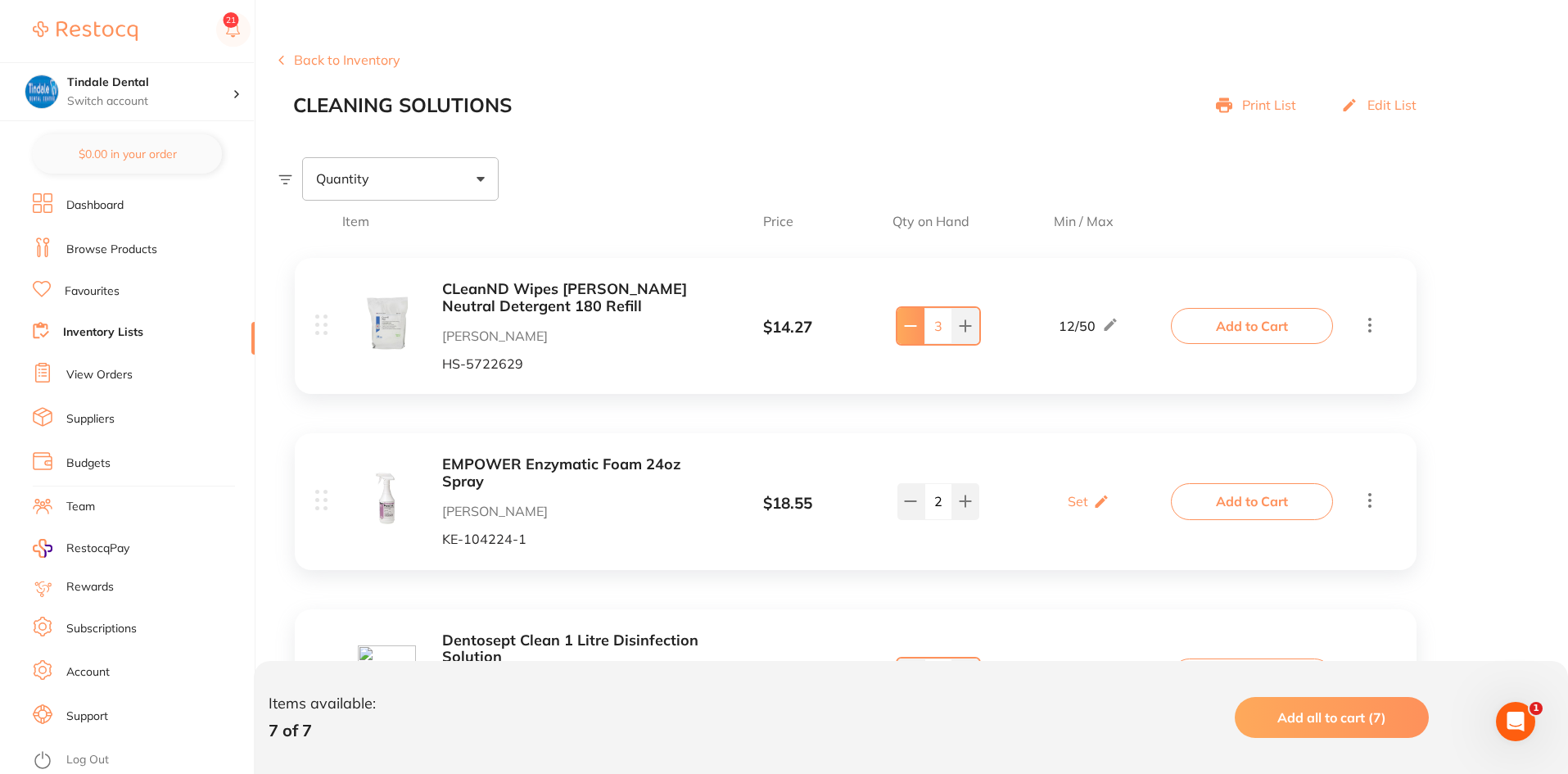
click at [909, 327] on icon at bounding box center [910, 326] width 13 height 13
type input "2"
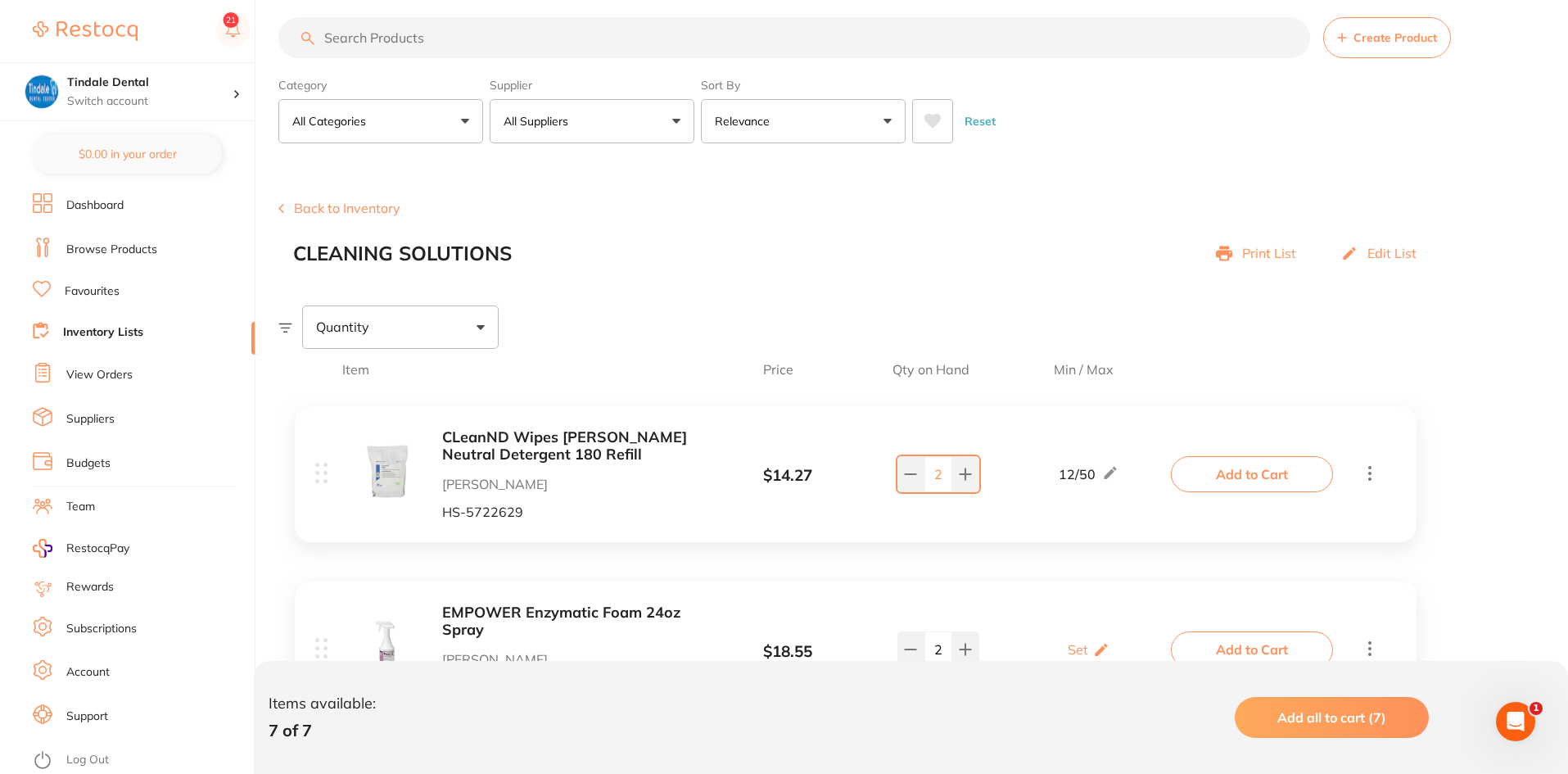
scroll to position [14, 0]
click at [114, 337] on link "Inventory Lists" at bounding box center [103, 333] width 80 height 17
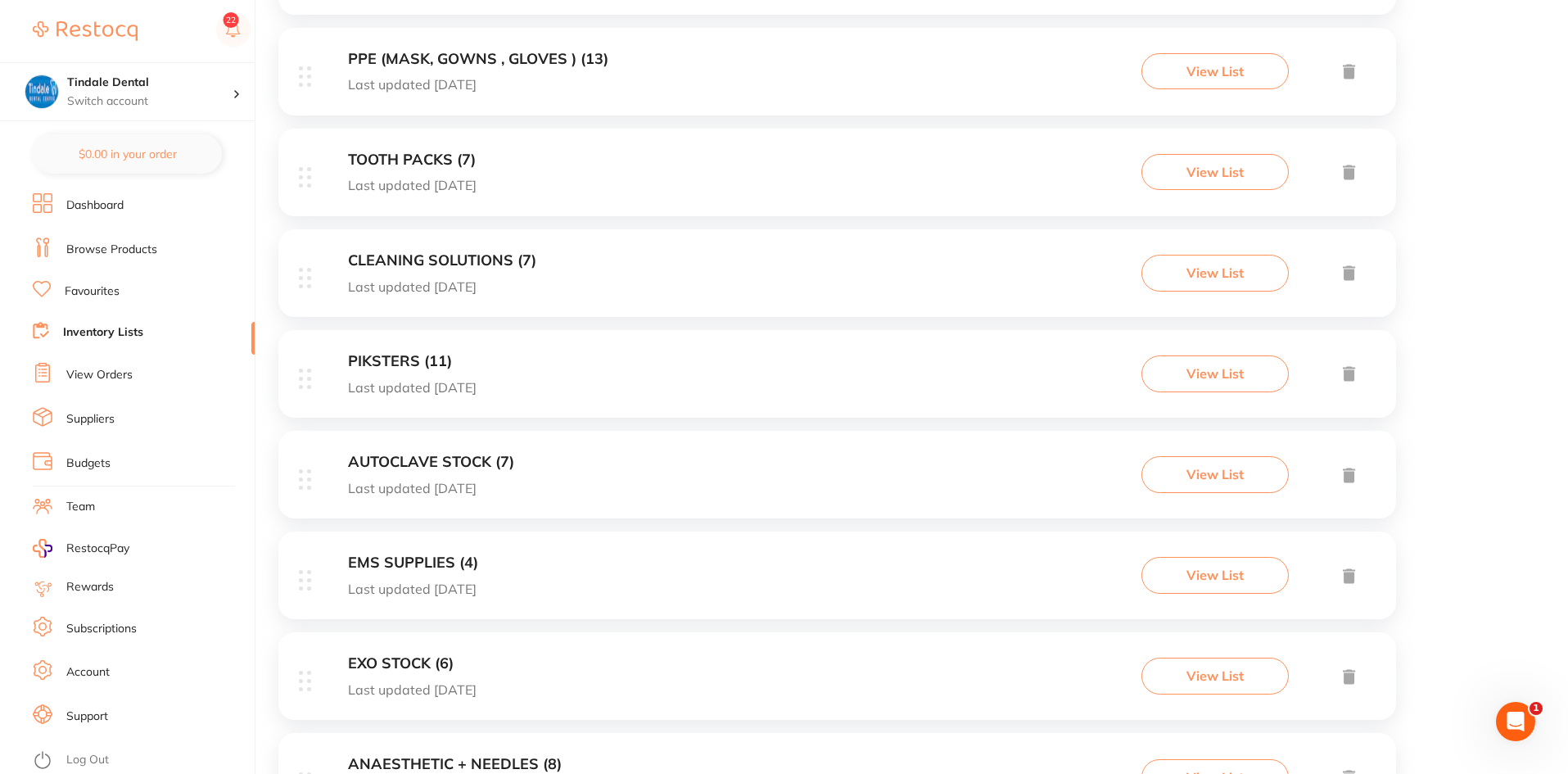
scroll to position [884, 0]
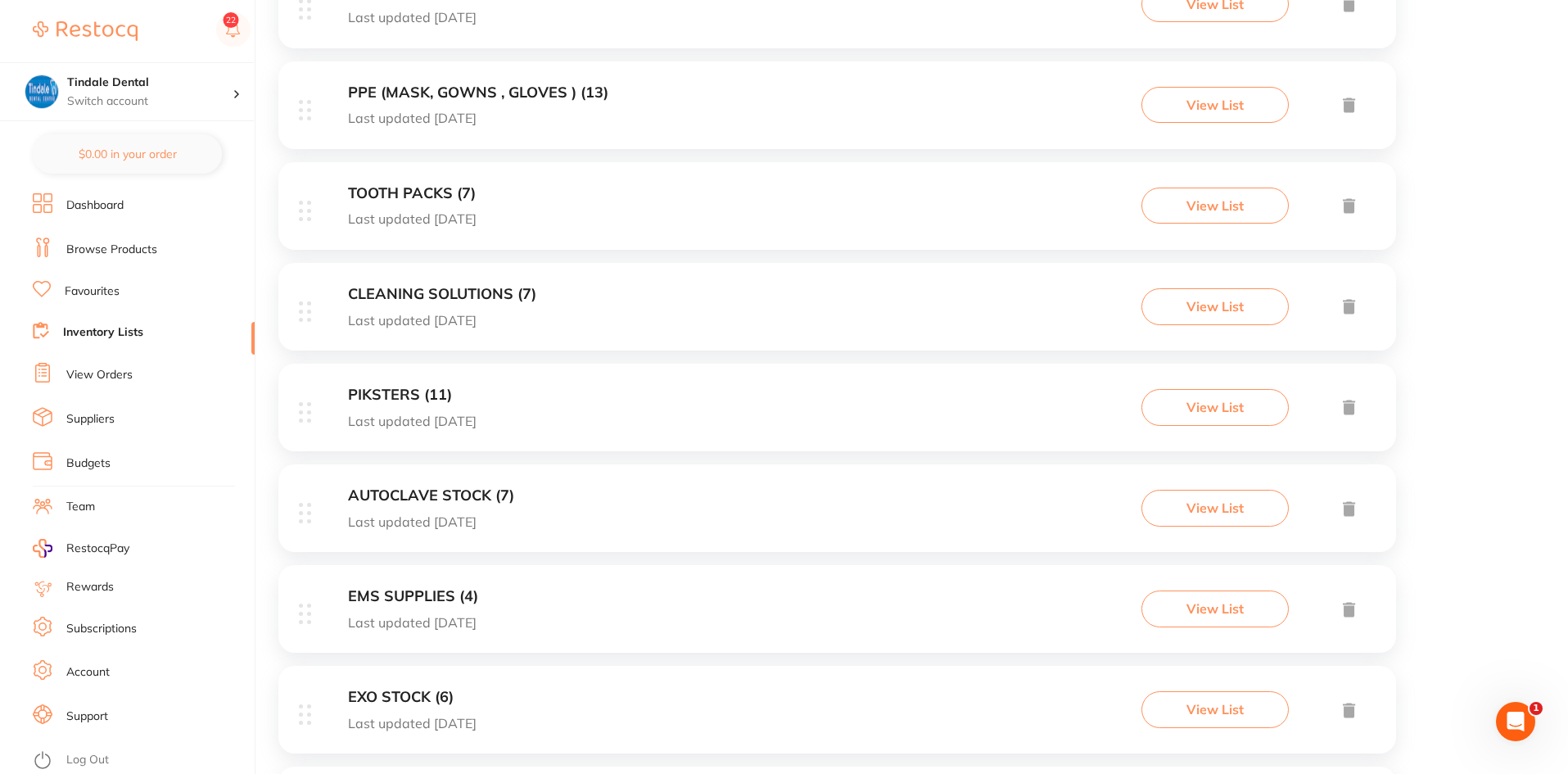
click at [391, 190] on h3 "TOOTH PACKS (7)" at bounding box center [412, 193] width 129 height 18
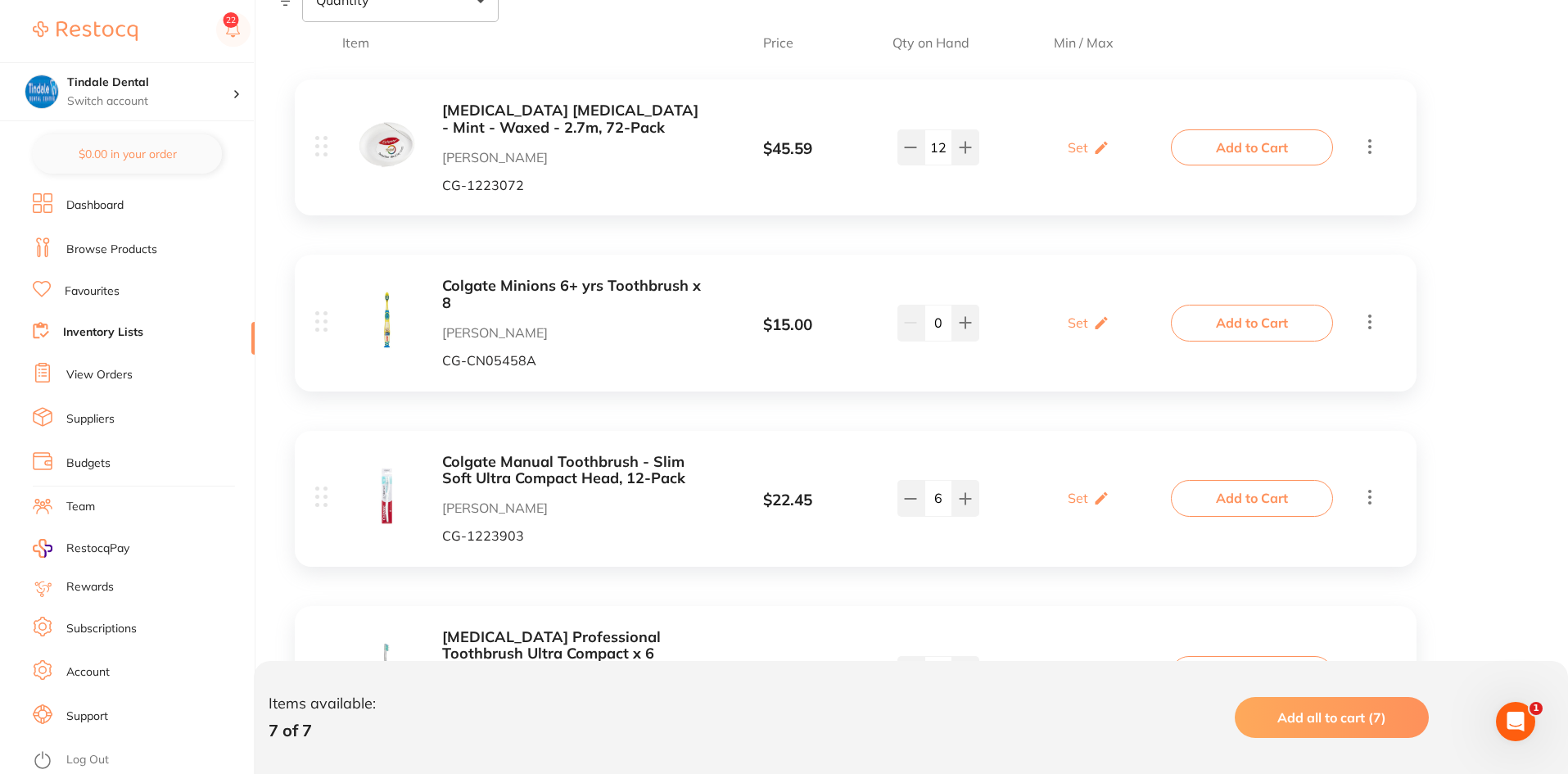
scroll to position [341, 0]
